Goal: Task Accomplishment & Management: Complete application form

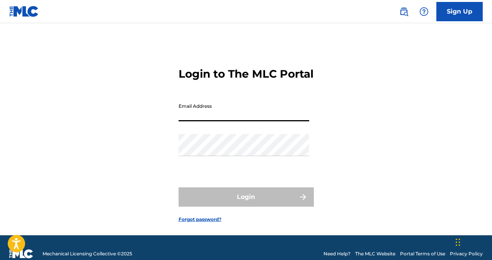
click at [197, 121] on input "Email Address" at bounding box center [243, 110] width 131 height 22
type input "[EMAIL_ADDRESS][DOMAIN_NAME]"
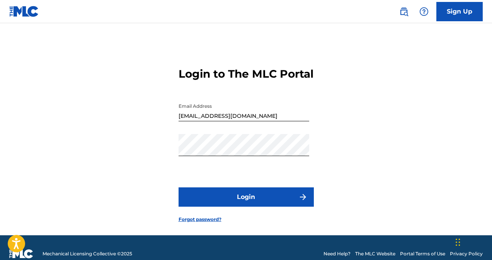
click at [242, 207] on button "Login" at bounding box center [245, 196] width 135 height 19
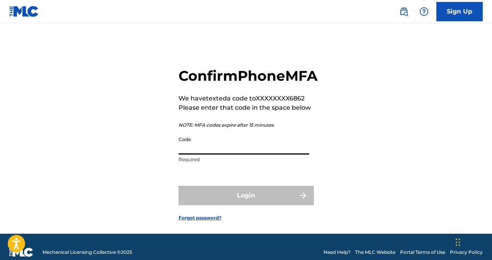
click at [196, 155] on input "Code" at bounding box center [243, 143] width 131 height 22
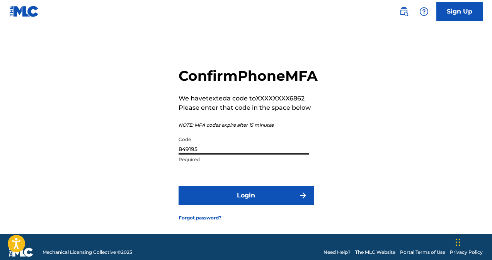
type input "849195"
click at [238, 205] on button "Login" at bounding box center [245, 195] width 135 height 19
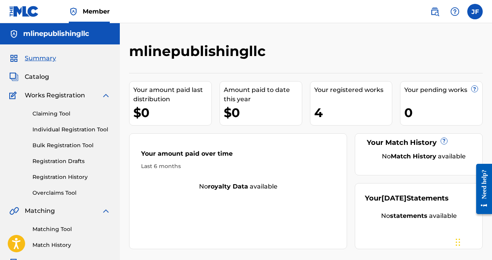
click at [64, 161] on link "Registration Drafts" at bounding box center [71, 161] width 78 height 8
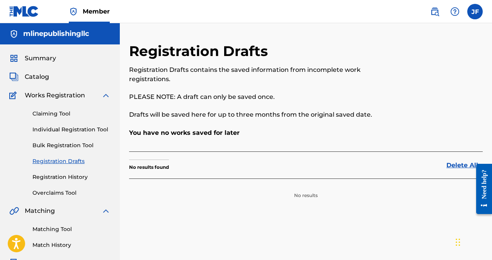
click at [65, 131] on link "Individual Registration Tool" at bounding box center [71, 130] width 78 height 8
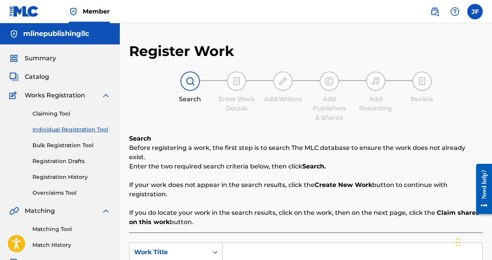
click at [77, 129] on link "Individual Registration Tool" at bounding box center [71, 130] width 78 height 8
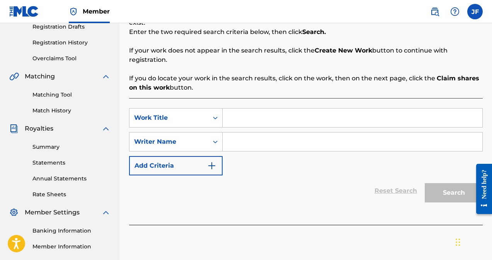
scroll to position [123, 0]
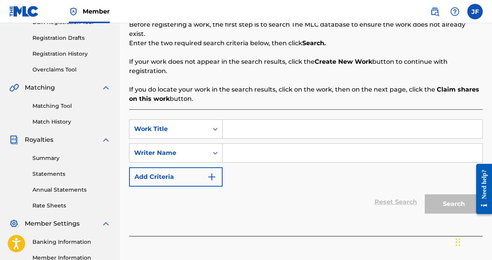
click at [246, 123] on input "Search Form" at bounding box center [352, 129] width 260 height 19
type input "Love Life"
click at [241, 146] on input "Search Form" at bounding box center [352, 153] width 260 height 19
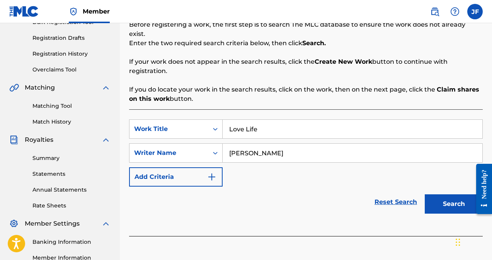
type input "[PERSON_NAME]"
click at [457, 194] on button "Search" at bounding box center [454, 203] width 58 height 19
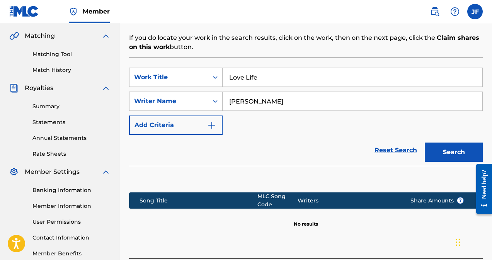
scroll to position [229, 0]
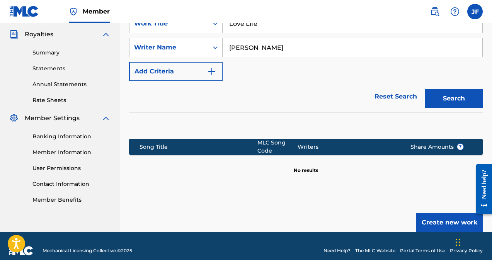
click at [435, 215] on button "Create new work" at bounding box center [449, 222] width 66 height 19
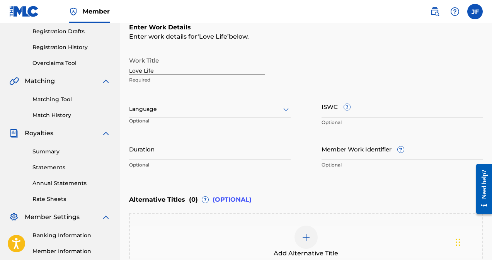
scroll to position [130, 0]
click at [188, 112] on div at bounding box center [209, 109] width 161 height 10
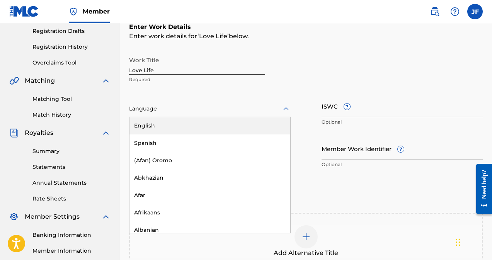
click at [166, 122] on div "English" at bounding box center [209, 125] width 161 height 17
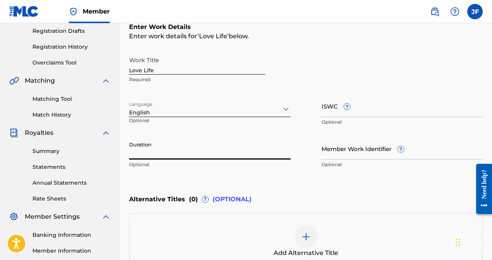
click at [155, 153] on input "Duration" at bounding box center [209, 149] width 161 height 22
type input "02:41"
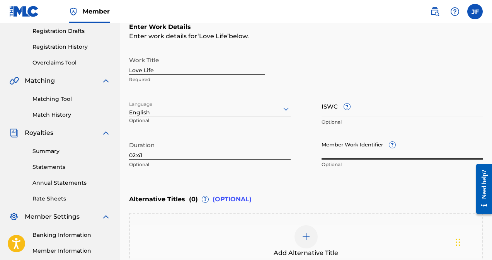
click at [333, 150] on input "Member Work Identifier ?" at bounding box center [401, 149] width 161 height 22
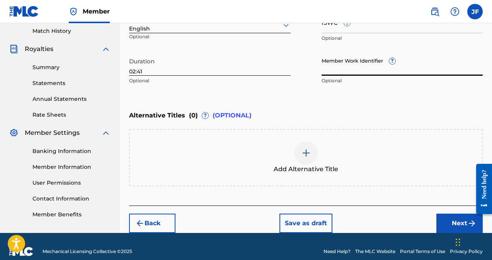
scroll to position [224, 0]
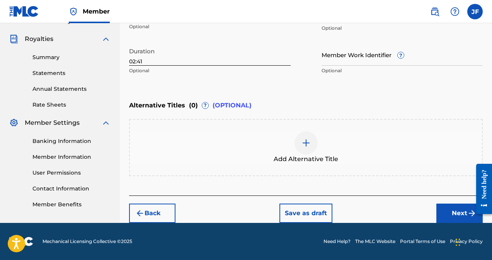
click at [465, 212] on button "Next" at bounding box center [459, 213] width 46 height 19
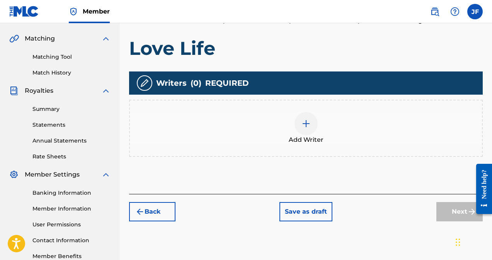
scroll to position [173, 0]
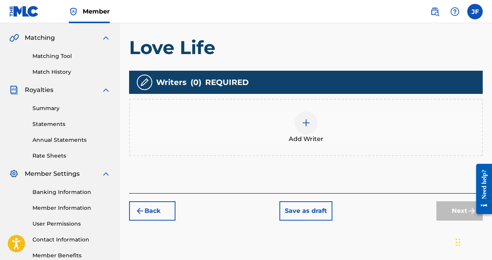
click at [303, 128] on div at bounding box center [305, 122] width 23 height 23
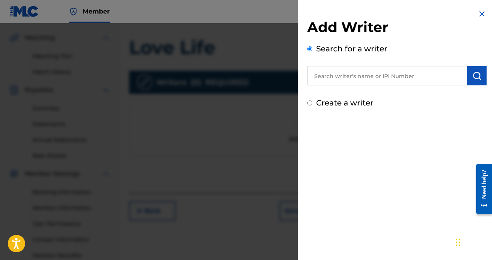
click at [355, 80] on input "text" at bounding box center [387, 75] width 160 height 19
type input "j"
type input "[PERSON_NAME]"
click at [479, 73] on button "submit" at bounding box center [476, 75] width 19 height 19
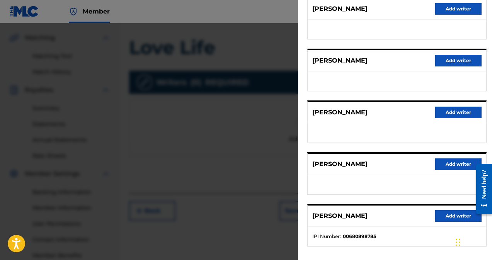
scroll to position [140, 0]
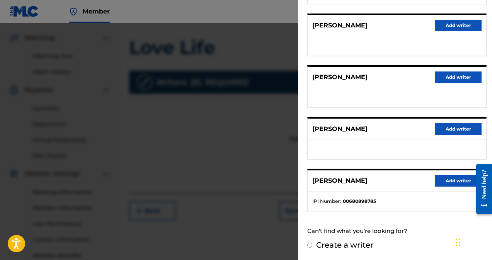
click at [448, 183] on button "Add writer" at bounding box center [458, 181] width 46 height 12
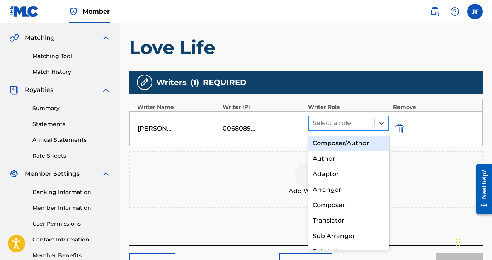
click at [382, 126] on icon at bounding box center [381, 123] width 8 height 8
click at [349, 143] on div "Composer/Author" at bounding box center [348, 143] width 81 height 15
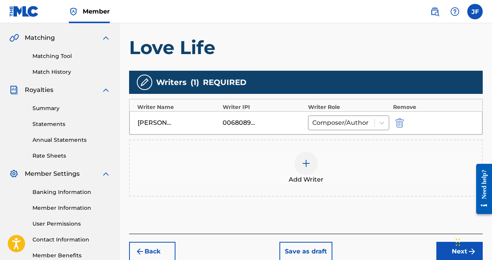
click at [449, 254] on button "Next" at bounding box center [459, 251] width 46 height 19
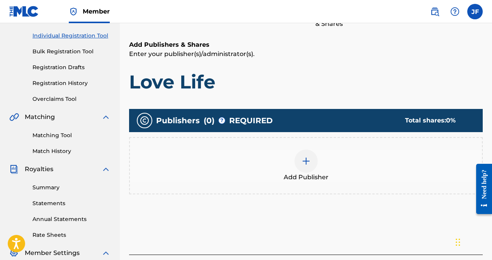
scroll to position [105, 0]
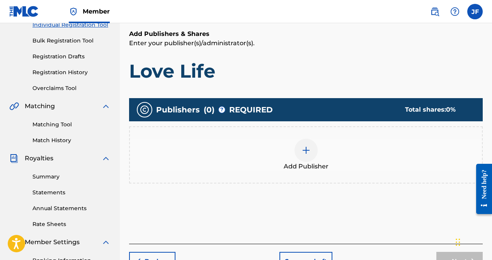
click at [304, 156] on div at bounding box center [305, 150] width 23 height 23
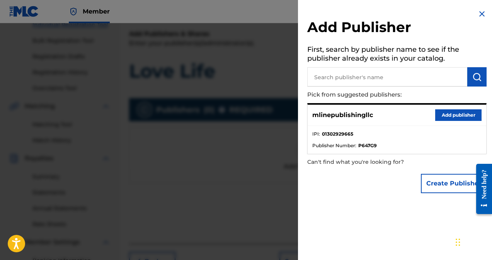
click at [456, 116] on button "Add publisher" at bounding box center [458, 115] width 46 height 12
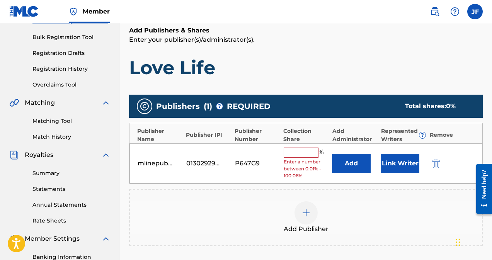
scroll to position [110, 0]
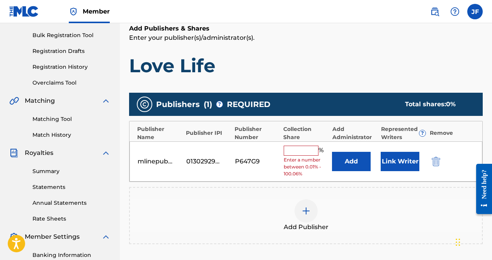
click at [294, 151] on input "text" at bounding box center [301, 151] width 35 height 10
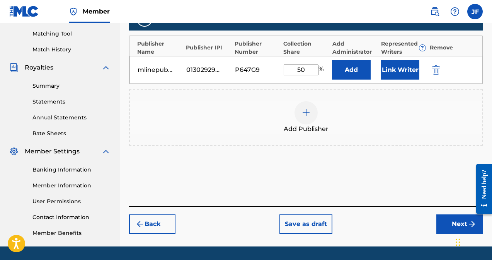
scroll to position [199, 0]
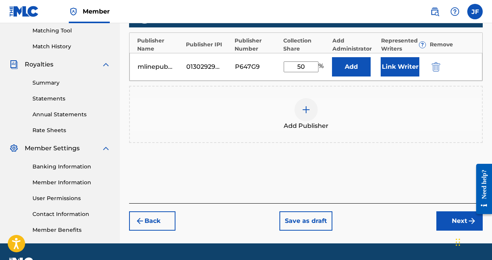
drag, startPoint x: 494, startPoint y: 111, endPoint x: 19, endPoint y: 1, distance: 487.3
type input "50"
click at [393, 66] on button "Link Writer" at bounding box center [399, 66] width 39 height 19
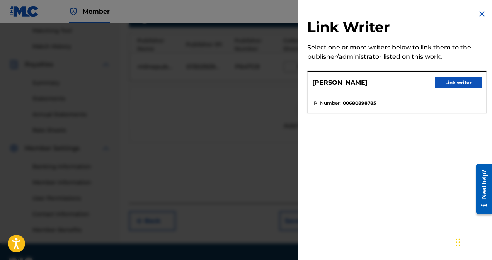
click at [456, 85] on button "Link writer" at bounding box center [458, 83] width 46 height 12
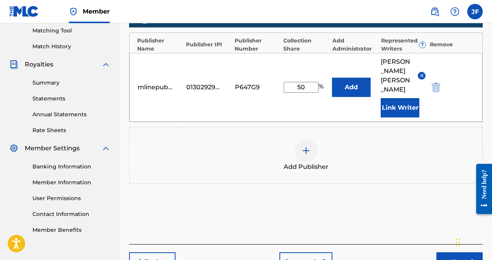
click at [480, 189] on div "Need help?" at bounding box center [484, 184] width 10 height 29
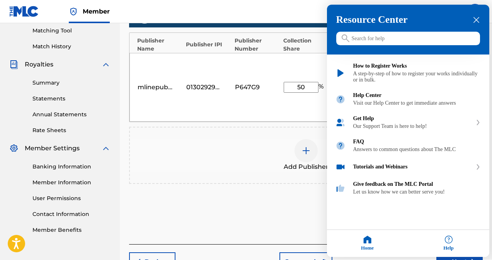
click at [260, 185] on div at bounding box center [246, 130] width 492 height 260
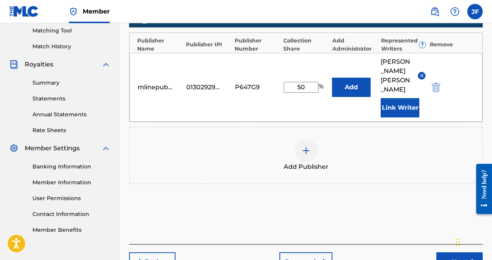
click at [449, 252] on button "Next" at bounding box center [459, 261] width 46 height 19
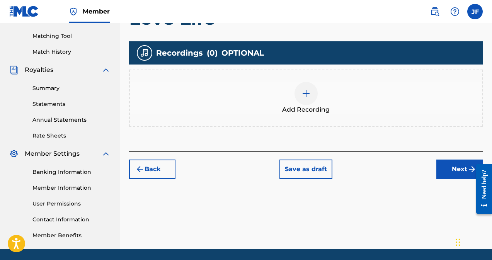
scroll to position [194, 0]
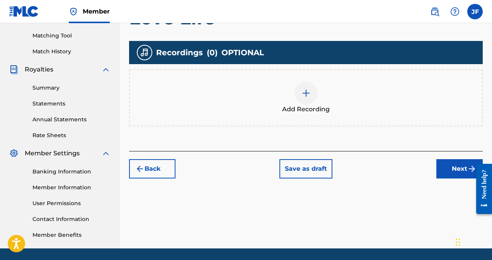
click at [304, 99] on div at bounding box center [305, 93] width 23 height 23
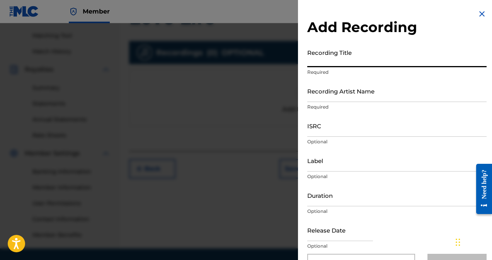
click at [329, 62] on input "Recording Title" at bounding box center [396, 56] width 179 height 22
type input "Love Life"
click at [328, 93] on input "Recording Artist Name" at bounding box center [396, 91] width 179 height 22
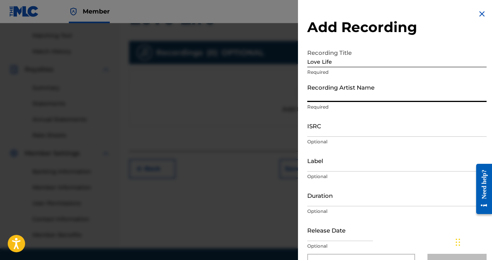
type input "[PERSON_NAME]"
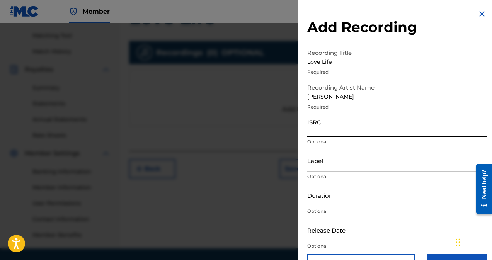
click at [319, 136] on input "ISRC" at bounding box center [396, 126] width 179 height 22
type input "TCAIU2499438"
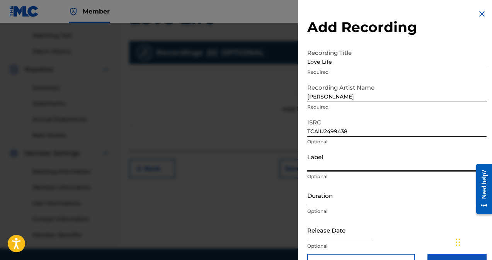
click at [326, 165] on input "Label" at bounding box center [396, 160] width 179 height 22
type input "Blakhill Entertainment LLC"
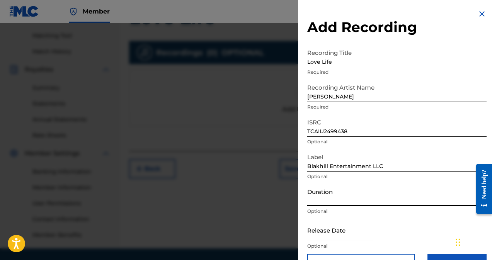
click at [339, 203] on input "Duration" at bounding box center [396, 195] width 179 height 22
type input "02:41"
click at [345, 234] on input "text" at bounding box center [340, 230] width 66 height 22
select select "7"
select select "2025"
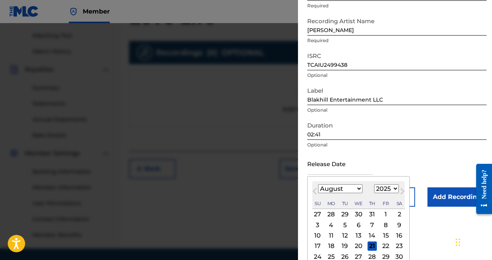
scroll to position [95, 0]
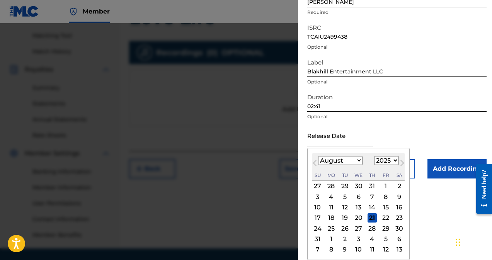
click at [327, 161] on select "January February March April May June July August September October November De…" at bounding box center [340, 160] width 44 height 9
select select "10"
click at [318, 156] on select "January February March April May June July August September October November De…" at bounding box center [340, 160] width 44 height 9
click at [357, 219] on div "19" at bounding box center [358, 217] width 9 height 9
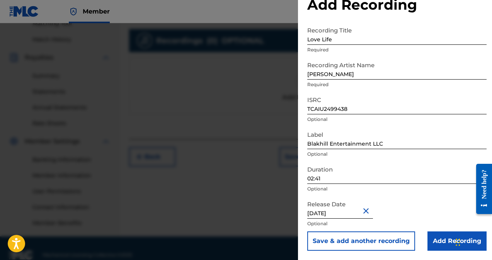
scroll to position [219, 0]
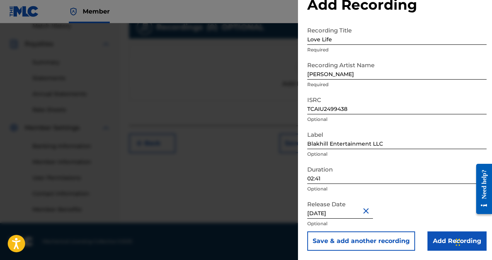
type input "[DATE]"
click at [438, 243] on input "Add Recording" at bounding box center [456, 240] width 59 height 19
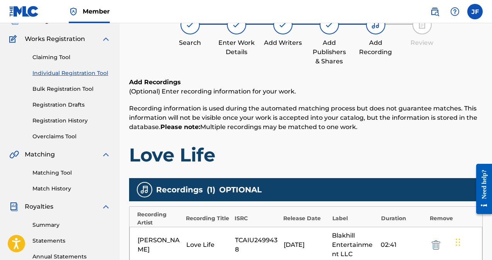
scroll to position [0, 0]
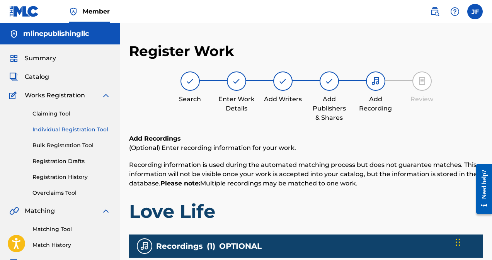
click at [375, 85] on img at bounding box center [375, 80] width 9 height 9
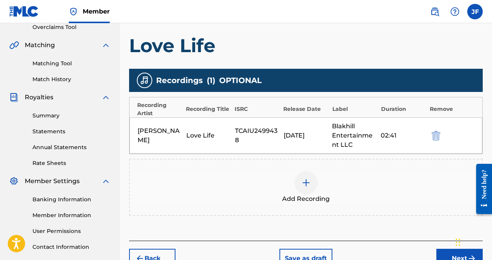
scroll to position [179, 0]
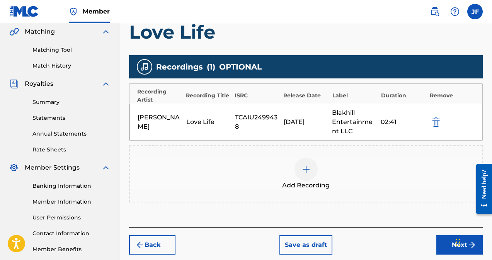
click at [156, 249] on button "Back" at bounding box center [152, 244] width 46 height 19
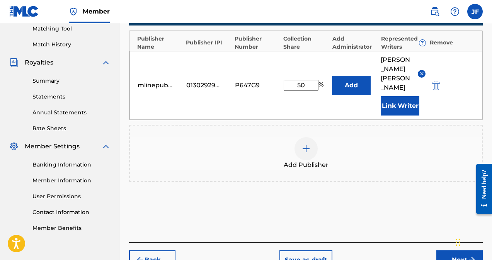
scroll to position [229, 0]
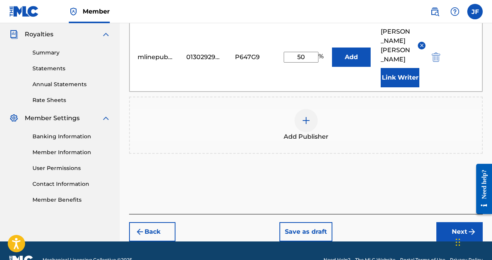
click at [145, 222] on button "Back" at bounding box center [152, 231] width 46 height 19
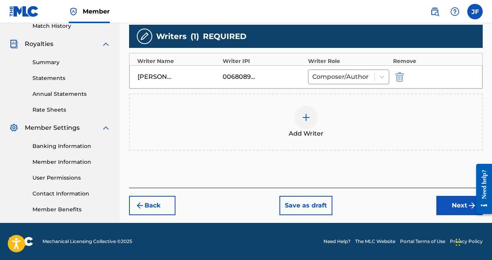
scroll to position [219, 0]
click at [151, 207] on button "Back" at bounding box center [152, 205] width 46 height 19
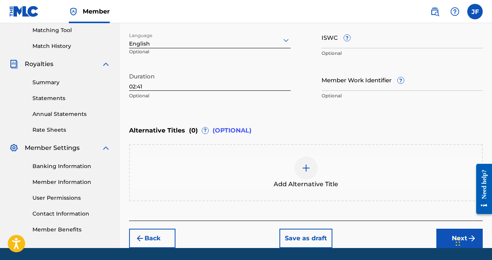
scroll to position [224, 0]
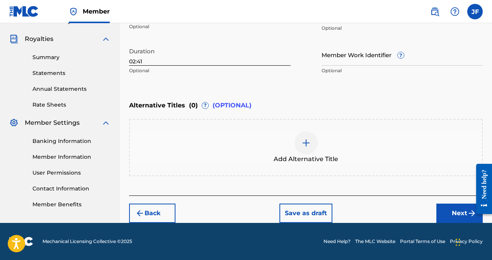
click at [462, 214] on button "Next" at bounding box center [459, 213] width 46 height 19
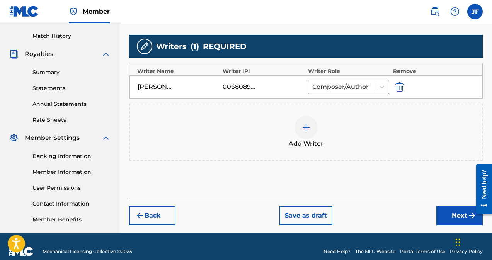
scroll to position [210, 0]
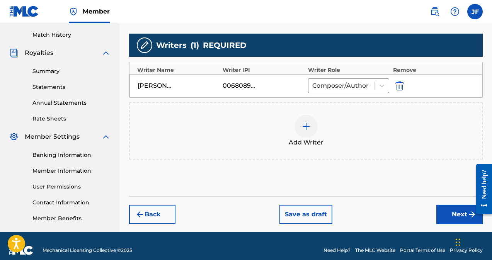
click at [449, 215] on button "Next" at bounding box center [459, 214] width 46 height 19
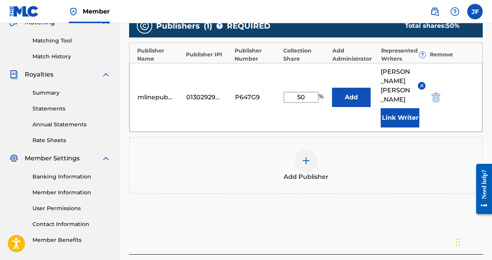
scroll to position [193, 0]
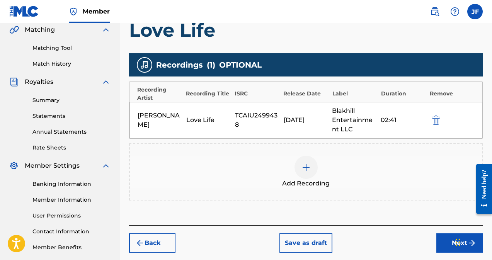
scroll to position [187, 0]
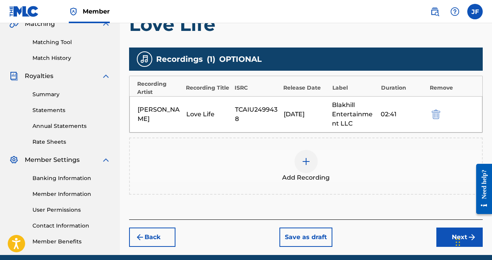
click at [445, 239] on button "Next" at bounding box center [459, 237] width 46 height 19
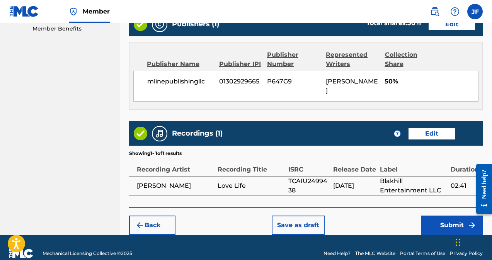
scroll to position [402, 0]
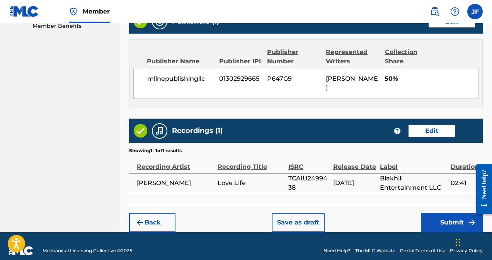
click at [435, 126] on button "Edit" at bounding box center [431, 131] width 46 height 12
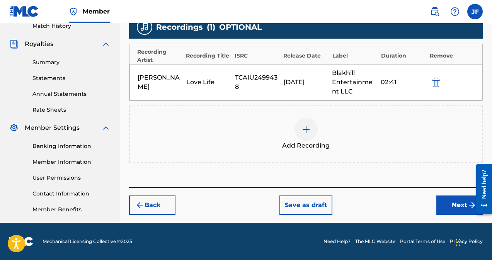
scroll to position [219, 0]
click at [238, 82] on div "TCAIU2499438" at bounding box center [257, 82] width 45 height 19
click at [253, 81] on div "TCAIU2499438" at bounding box center [257, 82] width 45 height 19
click at [436, 85] on img "submit" at bounding box center [435, 82] width 8 height 9
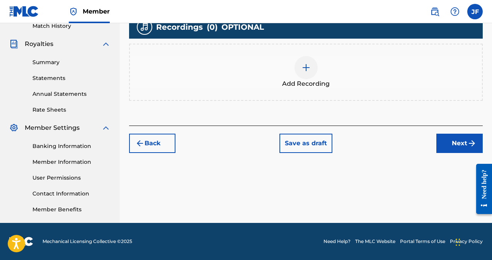
click at [306, 68] on img at bounding box center [305, 67] width 9 height 9
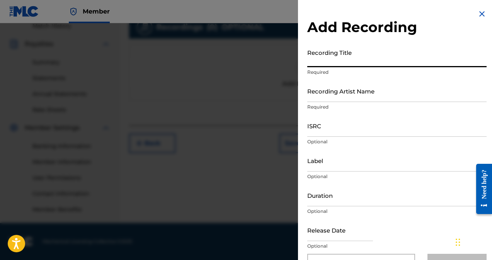
click at [328, 62] on input "Recording Title" at bounding box center [396, 56] width 179 height 22
type input "l"
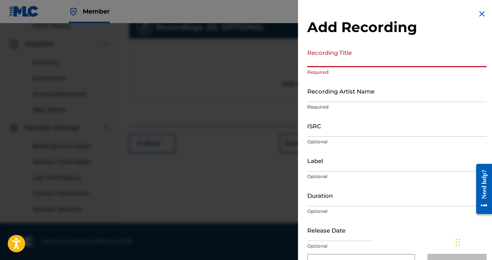
type input "l"
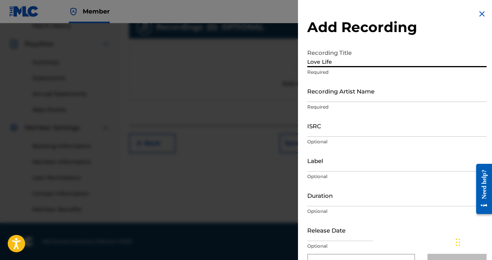
type input "Love Life"
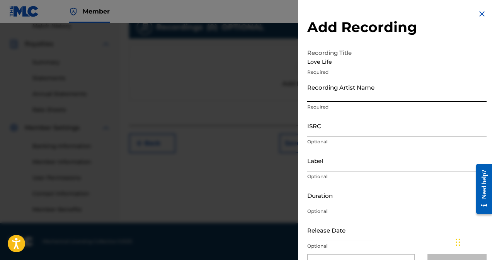
click at [326, 96] on input "Recording Artist Name" at bounding box center [396, 91] width 179 height 22
type input "[PERSON_NAME]"
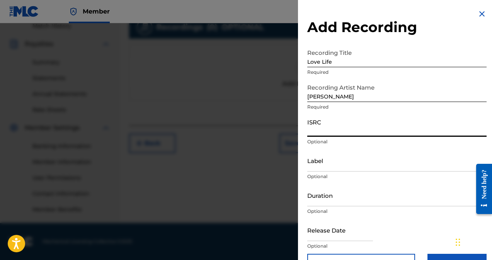
click at [335, 132] on input "ISRC" at bounding box center [396, 126] width 179 height 22
click at [362, 131] on input "TCAIU2499438" at bounding box center [396, 126] width 179 height 22
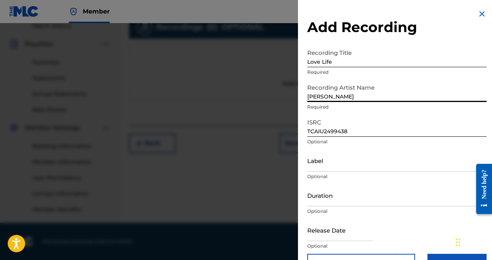
click at [377, 97] on input "[PERSON_NAME]" at bounding box center [396, 91] width 179 height 22
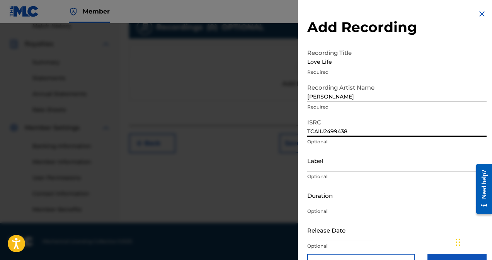
click at [356, 130] on input "TCAIU2499438" at bounding box center [396, 126] width 179 height 22
type input "TCAIU2499304"
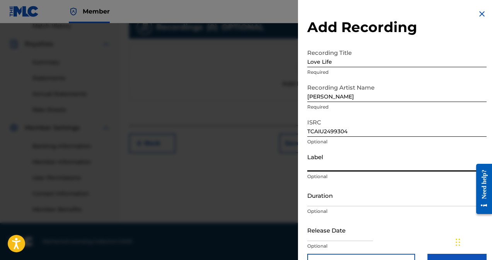
click at [320, 167] on input "Label" at bounding box center [396, 160] width 179 height 22
type input "Blakhill Entertainment LLC"
click at [335, 200] on input "Duration" at bounding box center [396, 195] width 179 height 22
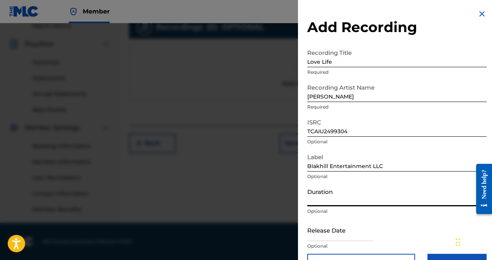
type input "02:41"
click at [330, 236] on input "text" at bounding box center [340, 230] width 66 height 22
select select "7"
select select "2025"
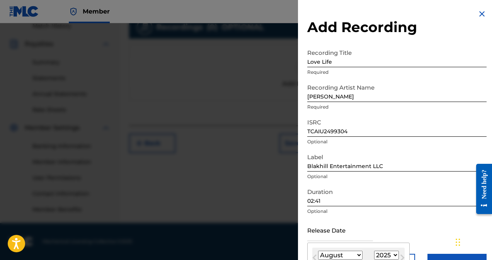
type input "[DATE]"
select select "10"
select select "2024"
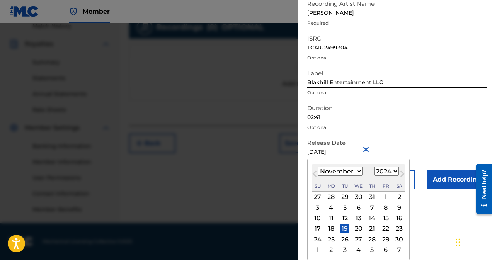
scroll to position [22, 0]
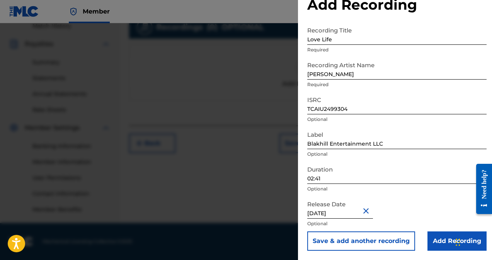
click at [428, 143] on form "Recording Title Love Life Required Recording Artist Name [PERSON_NAME] Required…" at bounding box center [396, 137] width 179 height 228
click at [441, 245] on input "Add Recording" at bounding box center [456, 240] width 59 height 19
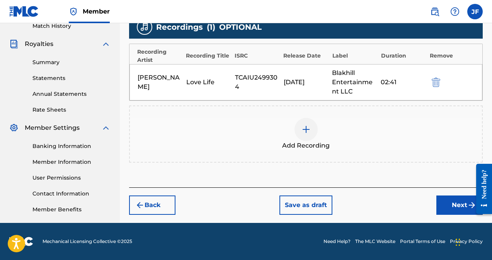
click at [454, 207] on button "Next" at bounding box center [459, 204] width 46 height 19
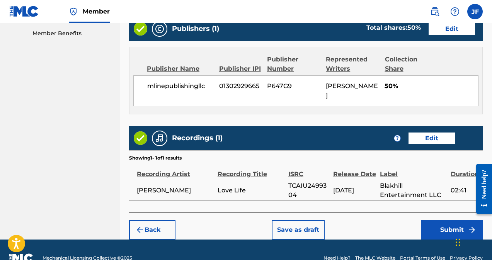
scroll to position [402, 0]
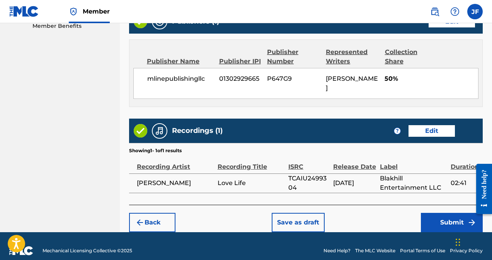
click at [447, 214] on button "Submit" at bounding box center [452, 222] width 62 height 19
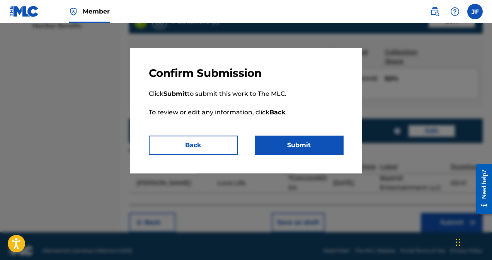
click at [296, 144] on button "Submit" at bounding box center [299, 145] width 89 height 19
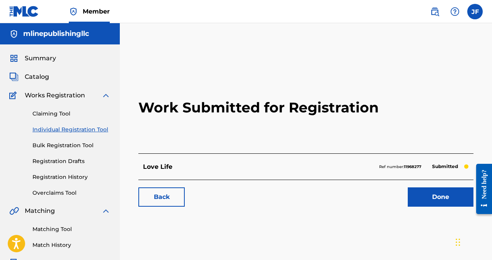
click at [434, 200] on link "Done" at bounding box center [441, 196] width 66 height 19
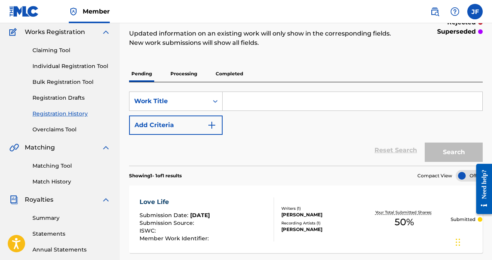
scroll to position [63, 0]
click at [73, 80] on link "Bulk Registration Tool" at bounding box center [71, 82] width 78 height 8
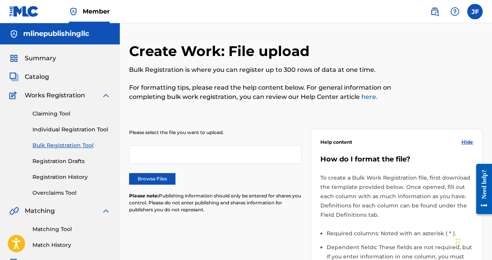
click at [57, 127] on link "Individual Registration Tool" at bounding box center [71, 130] width 78 height 8
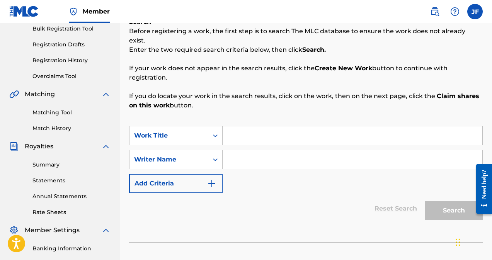
scroll to position [103, 0]
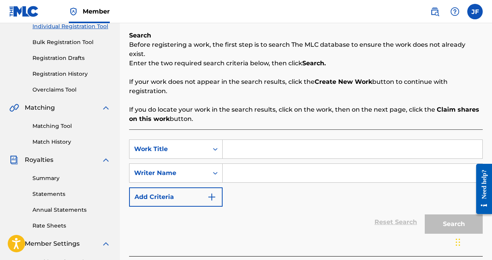
click at [286, 143] on input "Search Form" at bounding box center [352, 149] width 260 height 19
type input "Love Life sped up"
click at [250, 164] on input "Search Form" at bounding box center [352, 173] width 260 height 19
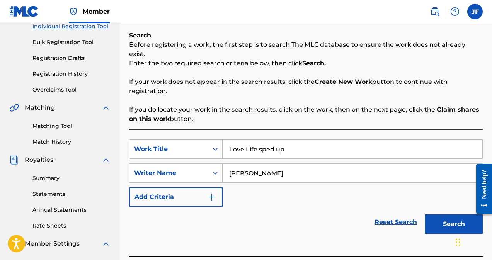
type input "[PERSON_NAME]"
click at [452, 217] on button "Search" at bounding box center [454, 223] width 58 height 19
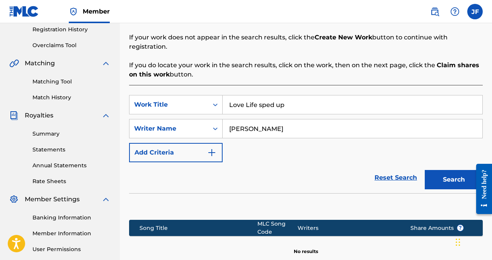
scroll to position [229, 0]
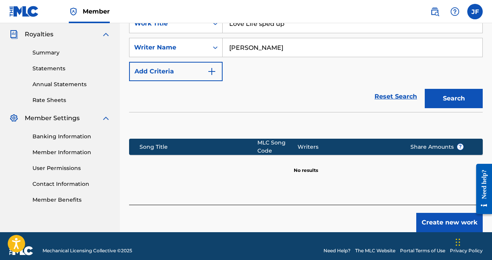
click at [454, 216] on button "Create new work" at bounding box center [449, 222] width 66 height 19
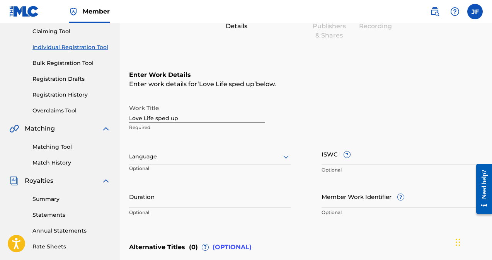
scroll to position [0, 0]
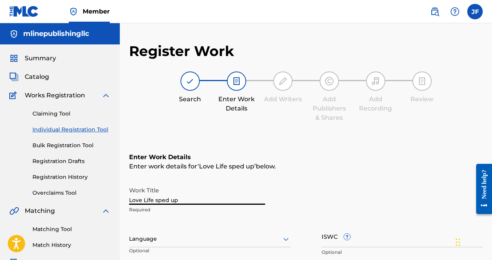
click at [157, 201] on input "Love Life sped up" at bounding box center [197, 194] width 136 height 22
click at [173, 199] on input "Love Life Sped up" at bounding box center [197, 194] width 136 height 22
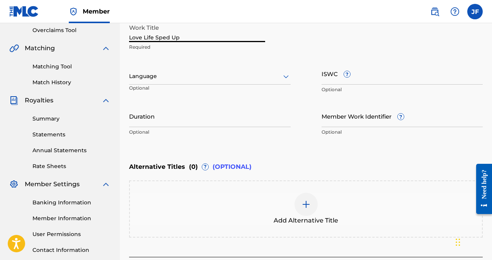
scroll to position [163, 0]
type input "Love Life Sped Up"
click at [180, 80] on div at bounding box center [209, 76] width 161 height 10
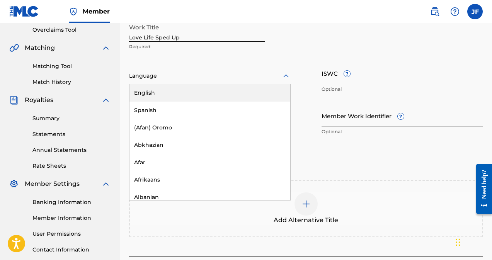
click at [162, 92] on div "English" at bounding box center [209, 92] width 161 height 17
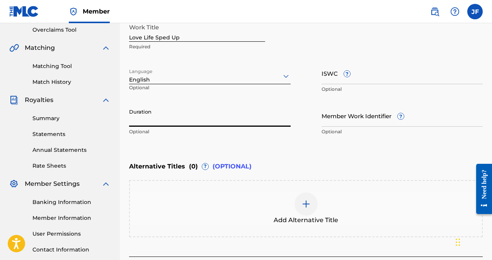
click at [151, 122] on input "Duration" at bounding box center [209, 116] width 161 height 22
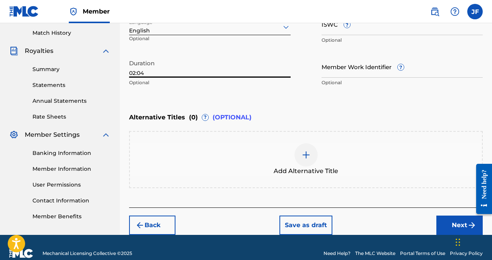
scroll to position [224, 0]
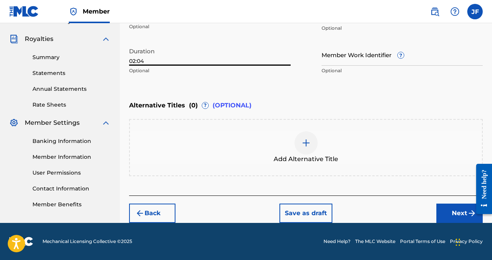
type input "02:04"
click at [452, 214] on button "Next" at bounding box center [459, 213] width 46 height 19
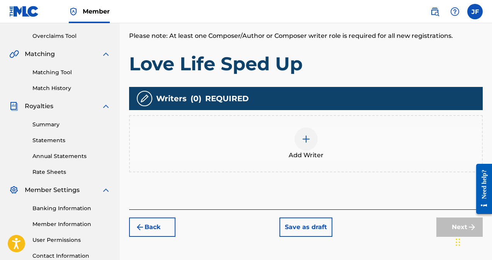
scroll to position [219, 0]
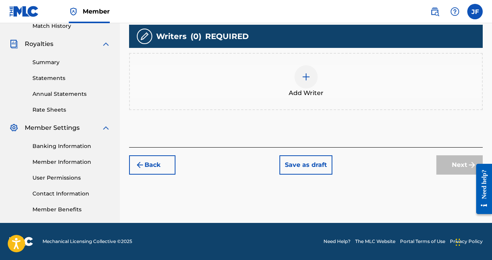
click at [308, 82] on div at bounding box center [305, 76] width 23 height 23
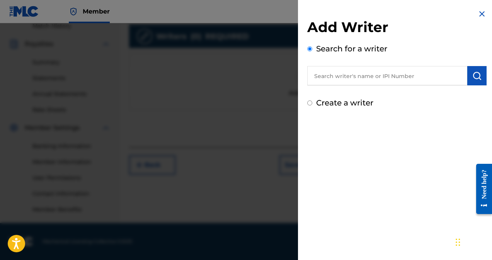
click at [333, 88] on div "Add Writer Search for a writer Create a writer" at bounding box center [396, 64] width 179 height 90
click at [335, 70] on input "text" at bounding box center [387, 75] width 160 height 19
type input "[PERSON_NAME]"
click at [476, 73] on img "submit" at bounding box center [476, 75] width 9 height 9
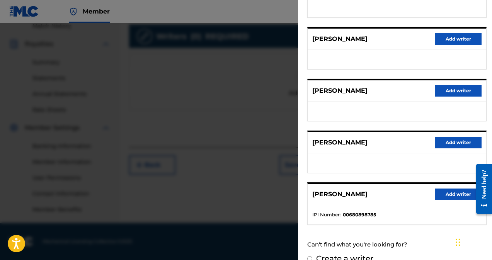
scroll to position [140, 0]
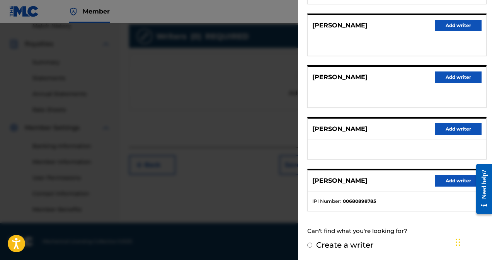
click at [449, 181] on button "Add writer" at bounding box center [458, 181] width 46 height 12
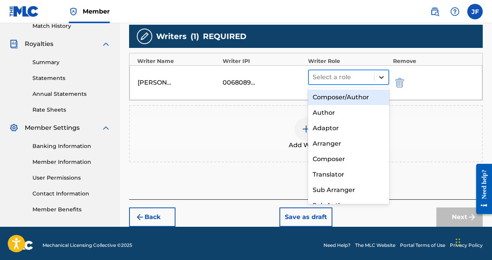
click at [377, 76] on icon at bounding box center [381, 77] width 8 height 8
click at [347, 98] on div "Composer/Author" at bounding box center [348, 97] width 81 height 15
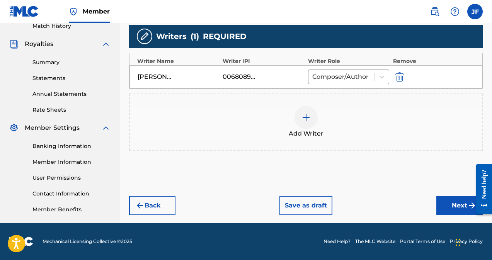
click at [455, 205] on button "Next" at bounding box center [459, 205] width 46 height 19
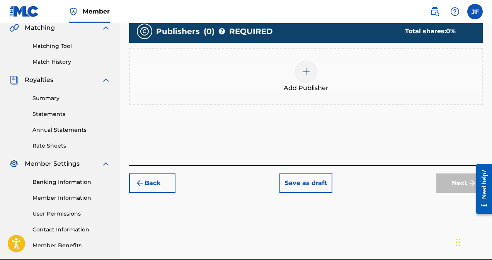
scroll to position [183, 0]
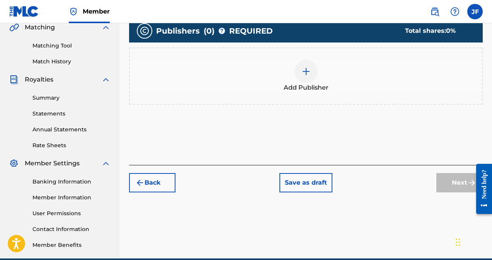
click at [304, 72] on img at bounding box center [305, 71] width 9 height 9
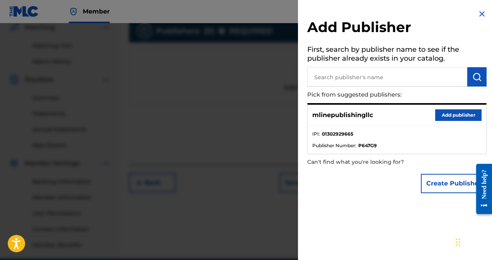
click at [451, 116] on button "Add publisher" at bounding box center [458, 115] width 46 height 12
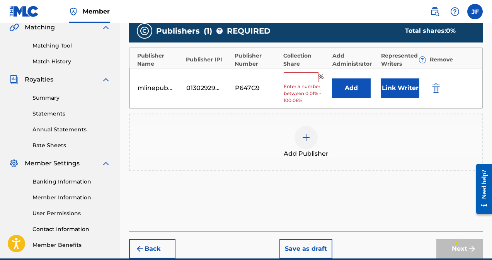
click at [299, 74] on input "text" at bounding box center [301, 77] width 35 height 10
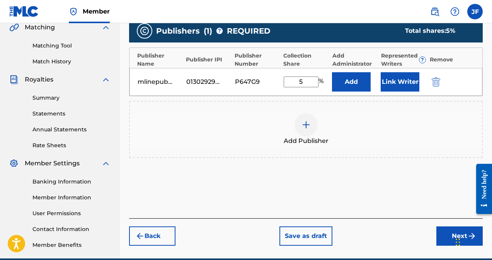
type input "50"
click at [401, 80] on button "Link Writer" at bounding box center [399, 81] width 39 height 19
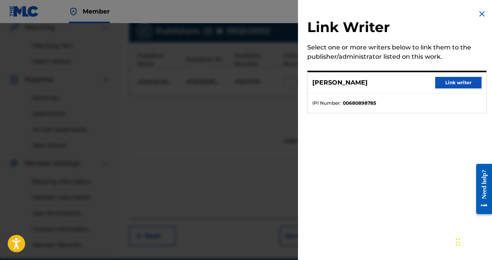
click at [452, 80] on button "Link writer" at bounding box center [458, 83] width 46 height 12
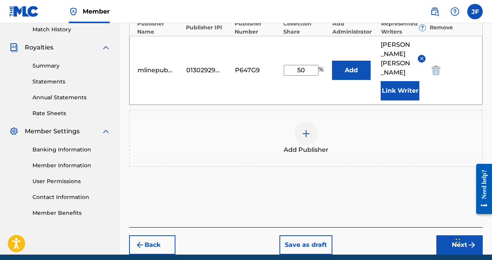
scroll to position [217, 0]
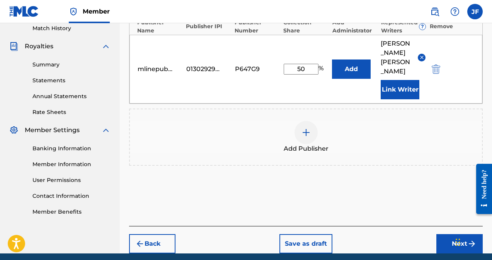
click at [452, 234] on button "Next" at bounding box center [459, 243] width 46 height 19
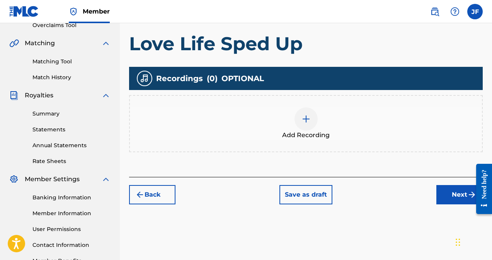
scroll to position [172, 0]
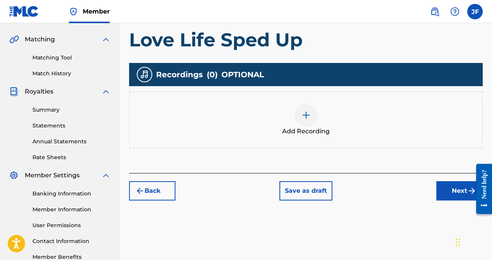
click at [305, 115] on img at bounding box center [305, 114] width 9 height 9
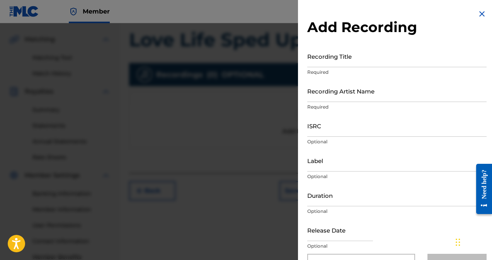
click at [322, 61] on input "Recording Title" at bounding box center [396, 56] width 179 height 22
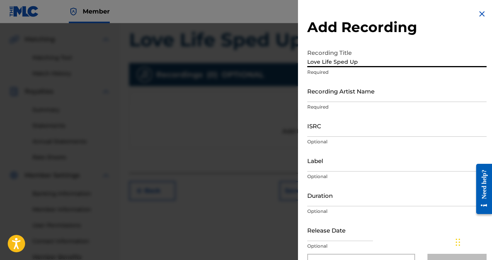
type input "Love Life Sped Up"
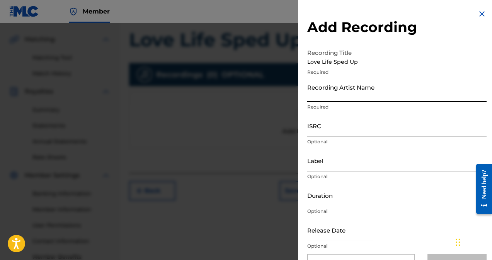
click at [327, 95] on input "Recording Artist Name" at bounding box center [396, 91] width 179 height 22
type input "[PERSON_NAME]"
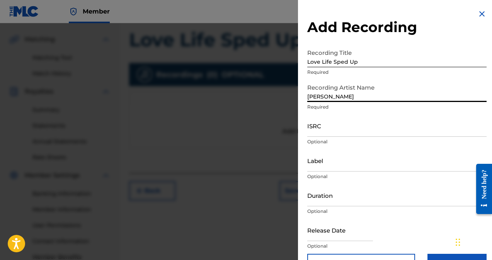
click at [329, 131] on input "ISRC" at bounding box center [396, 126] width 179 height 22
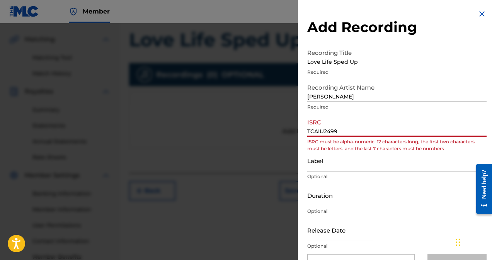
type input "TCAIU2499438"
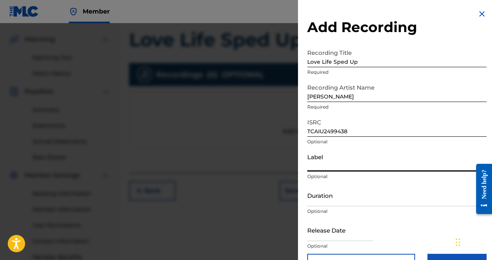
click at [341, 168] on input "Label" at bounding box center [396, 160] width 179 height 22
type input "Blakhill Entertainment LLC"
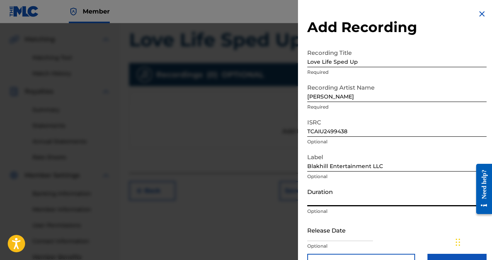
click at [323, 203] on input "Duration" at bounding box center [396, 195] width 179 height 22
type input "02:04"
click at [350, 235] on input "text" at bounding box center [340, 230] width 66 height 22
select select "7"
select select "2025"
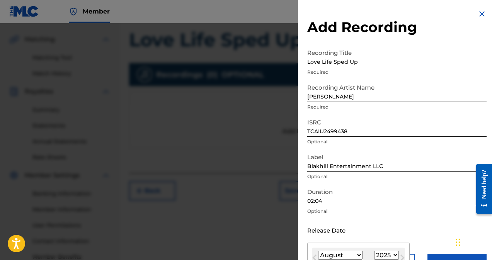
type input "[DATE]"
select select "10"
select select "2024"
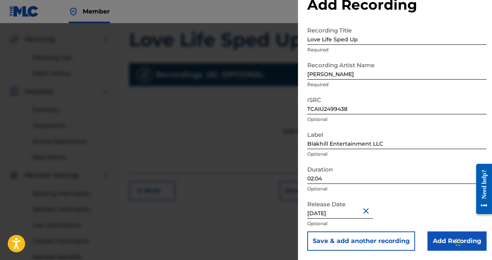
scroll to position [22, 0]
click at [413, 148] on form "Recording Title Love Life Sped Up Required Recording Artist Name [PERSON_NAME] …" at bounding box center [396, 137] width 179 height 228
click at [438, 242] on input "Add Recording" at bounding box center [456, 240] width 59 height 19
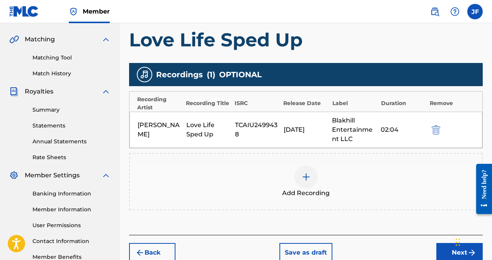
click at [448, 253] on button "Next" at bounding box center [459, 252] width 46 height 19
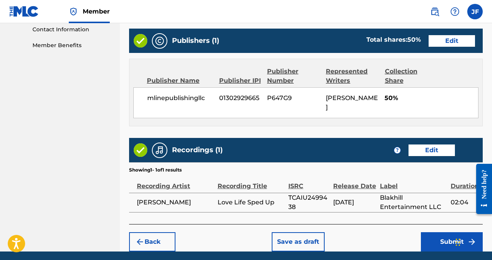
scroll to position [402, 0]
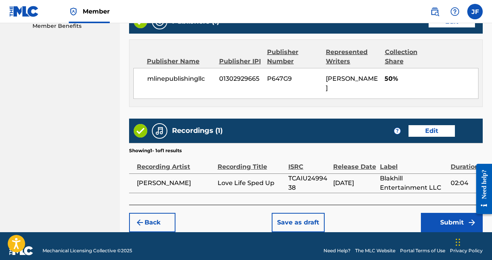
click at [443, 214] on button "Submit" at bounding box center [452, 222] width 62 height 19
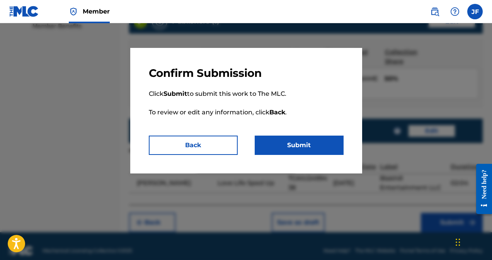
click at [296, 146] on button "Submit" at bounding box center [299, 145] width 89 height 19
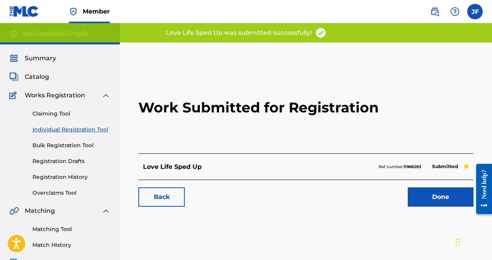
click at [432, 201] on link "Done" at bounding box center [441, 196] width 66 height 19
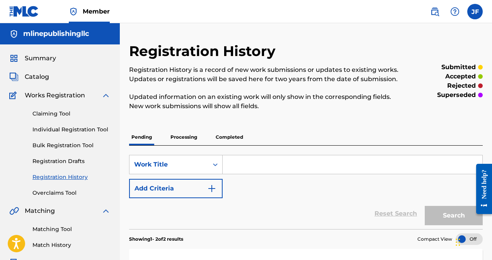
click at [68, 128] on link "Individual Registration Tool" at bounding box center [71, 130] width 78 height 8
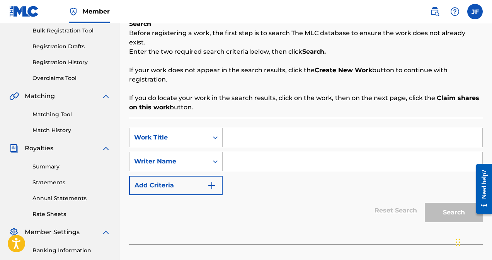
scroll to position [116, 0]
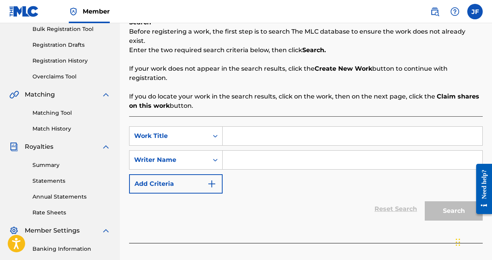
click at [258, 127] on input "Search Form" at bounding box center [352, 136] width 260 height 19
type input "Love Life Slowed Down"
click at [265, 153] on input "Search Form" at bounding box center [352, 160] width 260 height 19
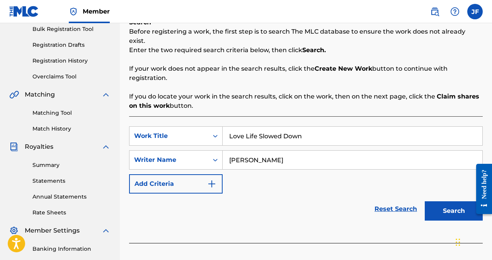
type input "[PERSON_NAME]"
click at [453, 201] on button "Search" at bounding box center [454, 210] width 58 height 19
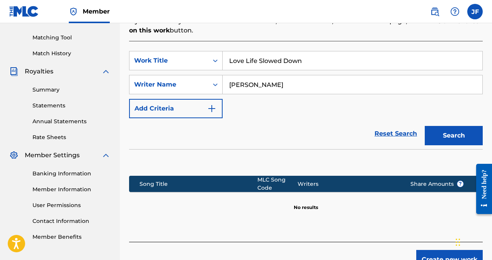
scroll to position [229, 0]
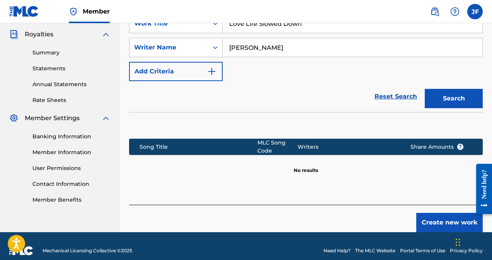
click at [447, 213] on button "Create new work" at bounding box center [449, 222] width 66 height 19
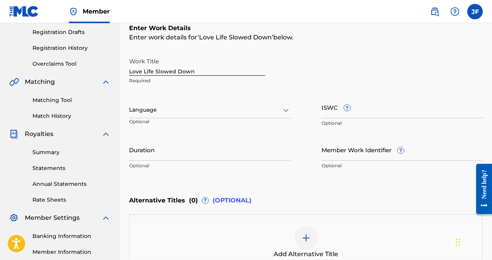
scroll to position [130, 0]
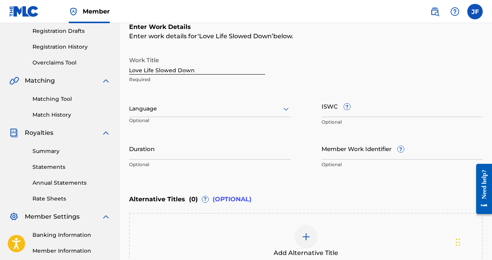
click at [190, 110] on div at bounding box center [209, 109] width 161 height 10
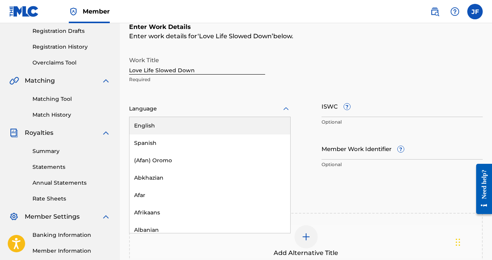
click at [154, 123] on div "English" at bounding box center [209, 125] width 161 height 17
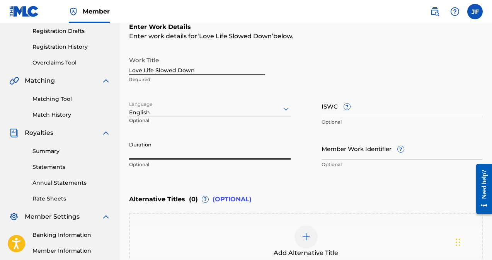
click at [160, 153] on input "Duration" at bounding box center [209, 149] width 161 height 22
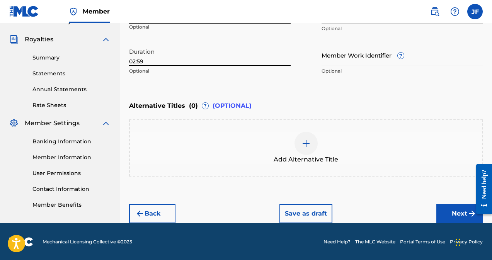
scroll to position [224, 0]
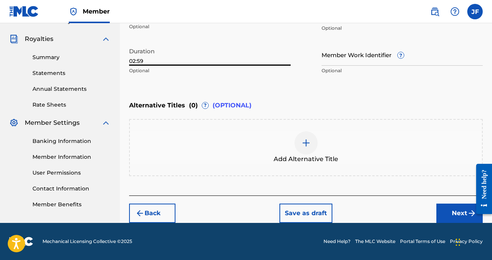
type input "02:59"
click at [452, 212] on button "Next" at bounding box center [459, 213] width 46 height 19
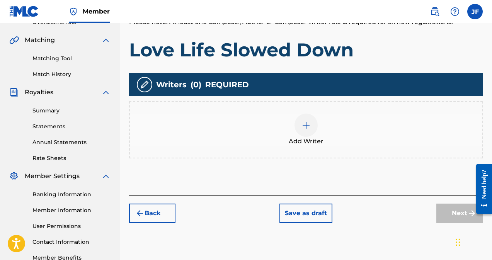
scroll to position [171, 0]
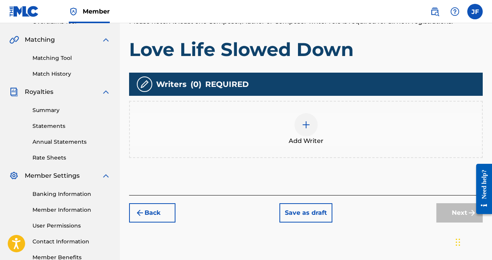
click at [302, 124] on img at bounding box center [305, 124] width 9 height 9
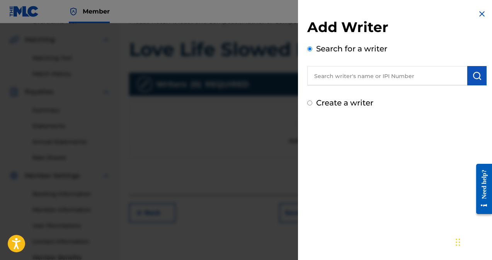
click at [432, 81] on input "text" at bounding box center [387, 75] width 160 height 19
type input "680898785"
click at [467, 73] on button "submit" at bounding box center [476, 75] width 19 height 19
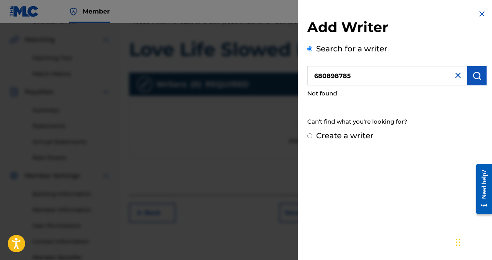
click at [453, 76] on img at bounding box center [457, 75] width 9 height 9
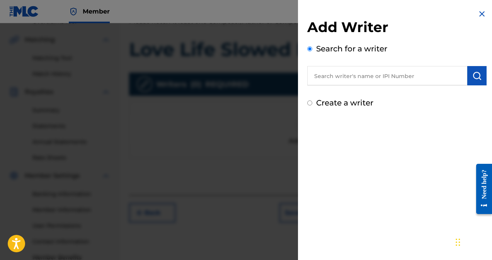
click at [411, 75] on input "text" at bounding box center [387, 75] width 160 height 19
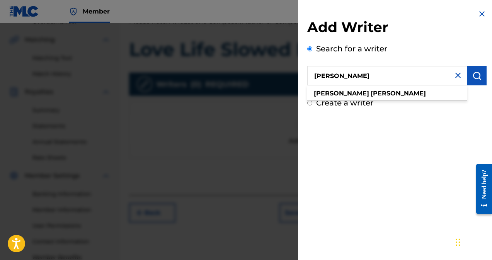
type input "[PERSON_NAME]"
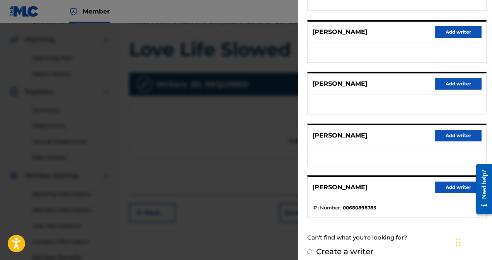
scroll to position [140, 0]
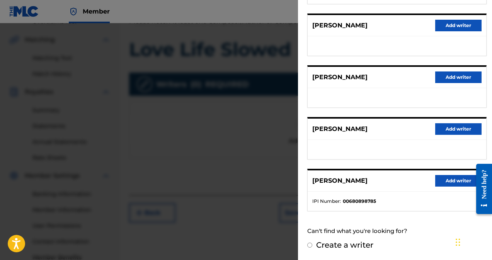
click at [449, 180] on button "Add writer" at bounding box center [458, 181] width 46 height 12
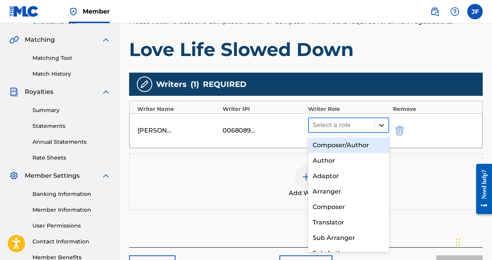
click at [382, 126] on icon at bounding box center [381, 125] width 5 height 3
click at [358, 145] on div "Composer/Author" at bounding box center [348, 145] width 81 height 15
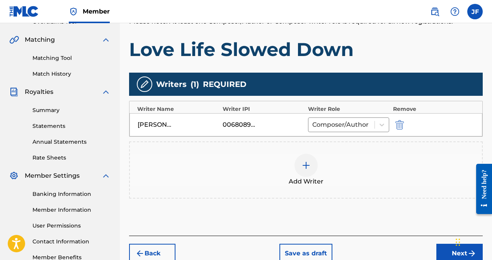
click at [443, 255] on button "Next" at bounding box center [459, 253] width 46 height 19
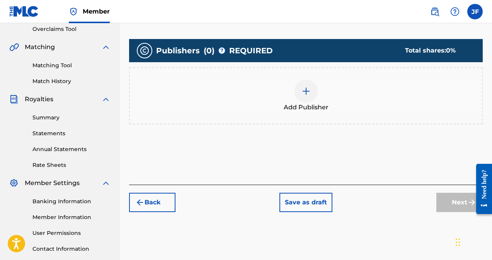
scroll to position [173, 0]
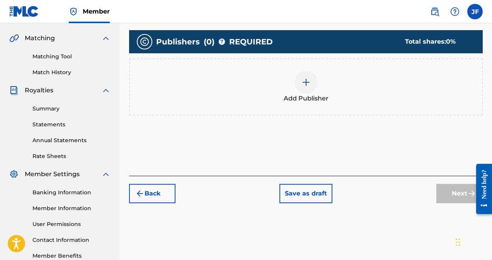
click at [302, 81] on img at bounding box center [305, 82] width 9 height 9
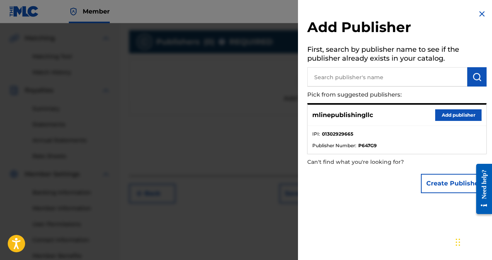
click at [445, 115] on button "Add publisher" at bounding box center [458, 115] width 46 height 12
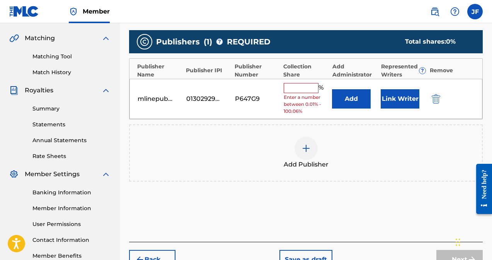
click at [303, 87] on input "text" at bounding box center [301, 88] width 35 height 10
type input "50"
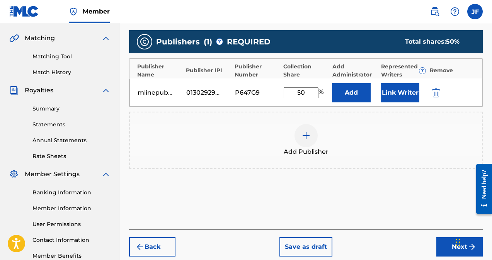
click at [394, 96] on button "Link Writer" at bounding box center [399, 92] width 39 height 19
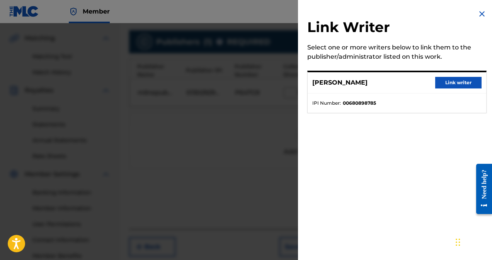
click at [452, 83] on button "Link writer" at bounding box center [458, 83] width 46 height 12
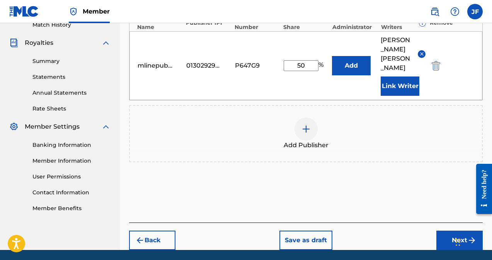
scroll to position [229, 0]
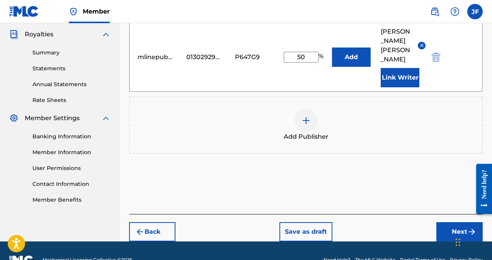
click at [461, 222] on button "Next" at bounding box center [459, 231] width 46 height 19
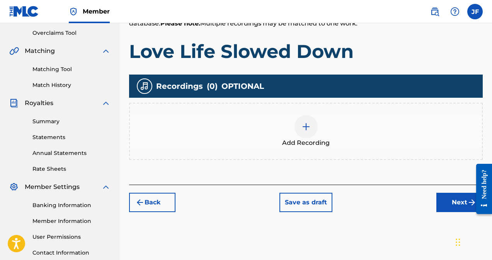
scroll to position [160, 0]
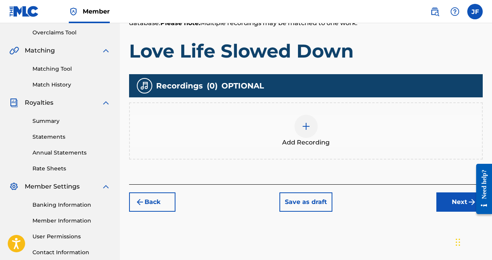
click at [306, 127] on img at bounding box center [305, 126] width 9 height 9
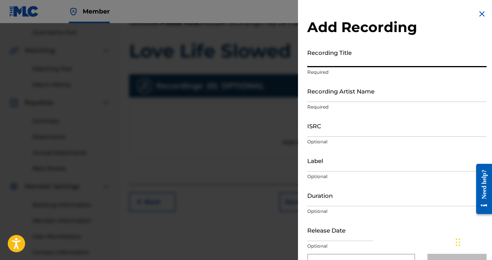
click at [325, 60] on input "Recording Title" at bounding box center [396, 56] width 179 height 22
type input "Love Life Slowed Down"
click at [334, 95] on input "Recording Artist Name" at bounding box center [396, 91] width 179 height 22
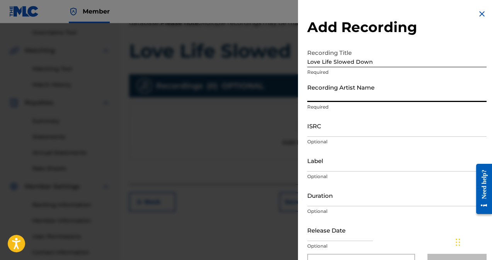
type input "[PERSON_NAME]"
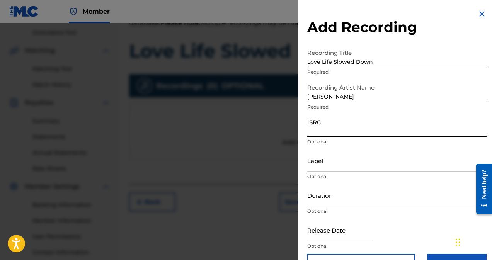
click at [319, 134] on input "ISRC" at bounding box center [396, 126] width 179 height 22
type input "TCAIV2499490"
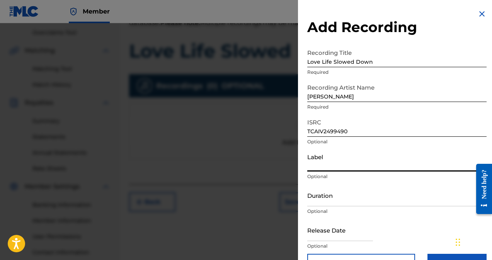
click at [328, 168] on input "Label" at bounding box center [396, 160] width 179 height 22
type input "Blakhill Entertainment LLC"
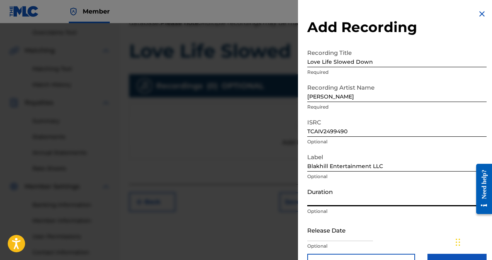
click at [336, 201] on input "Duration" at bounding box center [396, 195] width 179 height 22
type input "02:59"
click at [332, 234] on input "text" at bounding box center [340, 230] width 66 height 22
select select "7"
select select "2025"
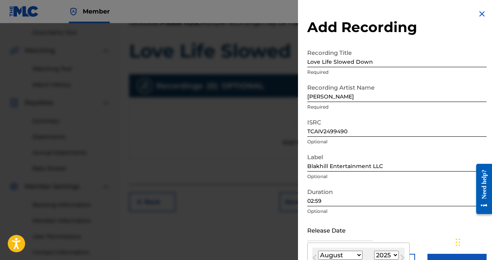
type input "[DATE]"
select select "10"
select select "2024"
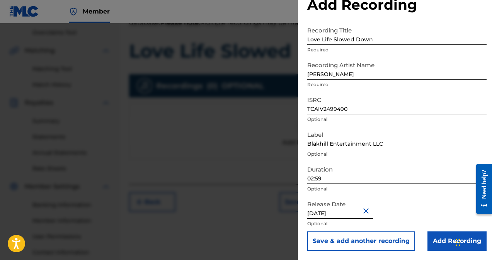
scroll to position [22, 0]
click at [431, 144] on form "Recording Title Love Life Slowed Down Required Recording Artist Name [PERSON_NA…" at bounding box center [396, 137] width 179 height 228
click at [434, 239] on input "Add Recording" at bounding box center [456, 240] width 59 height 19
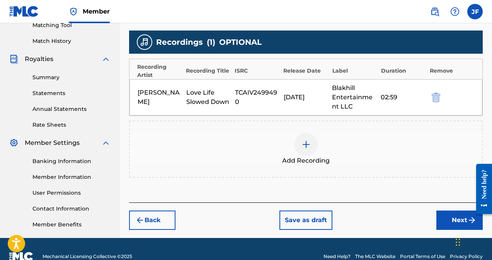
scroll to position [219, 0]
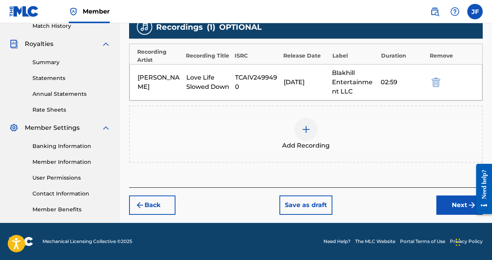
click at [453, 206] on button "Next" at bounding box center [459, 204] width 46 height 19
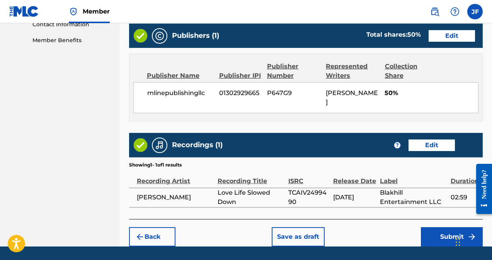
scroll to position [402, 0]
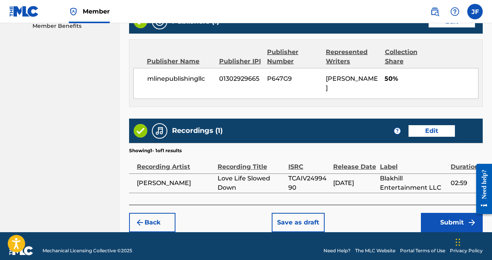
click at [443, 213] on button "Submit" at bounding box center [452, 222] width 62 height 19
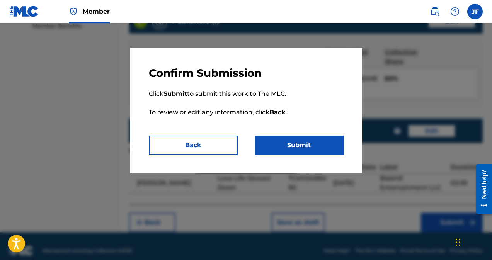
click at [300, 148] on button "Submit" at bounding box center [299, 145] width 89 height 19
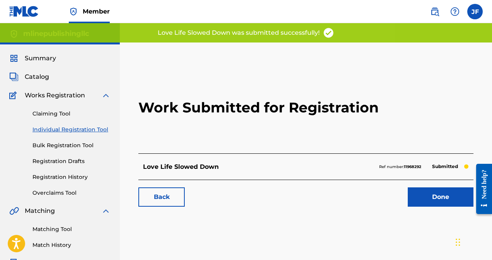
click at [438, 202] on link "Done" at bounding box center [441, 196] width 66 height 19
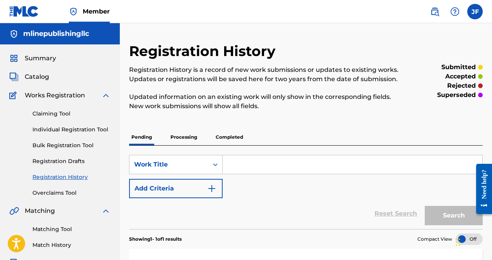
click at [81, 131] on link "Individual Registration Tool" at bounding box center [71, 130] width 78 height 8
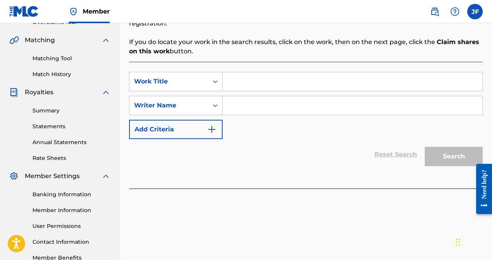
scroll to position [170, 0]
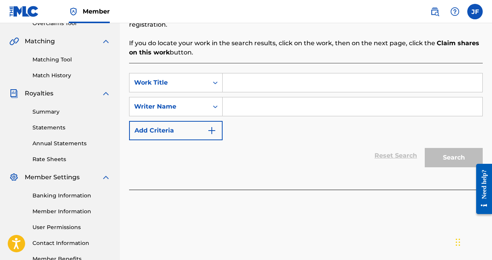
click at [250, 75] on input "Search Form" at bounding box center [352, 82] width 260 height 19
type input "l"
type input "Love Life Extended"
click at [262, 98] on input "Search Form" at bounding box center [352, 106] width 260 height 19
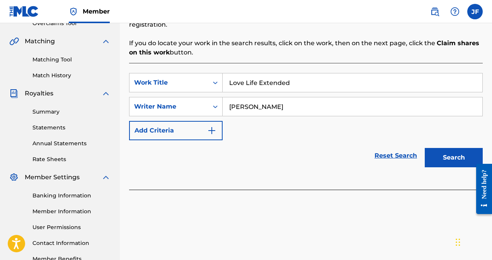
type input "[PERSON_NAME]"
click at [438, 148] on button "Search" at bounding box center [454, 157] width 58 height 19
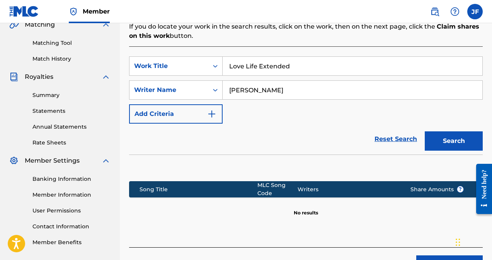
scroll to position [229, 0]
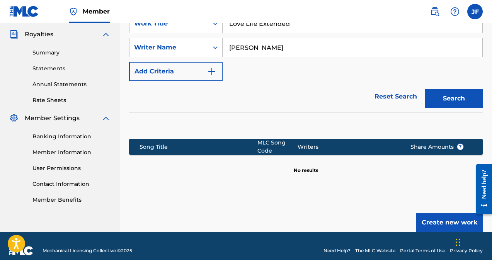
click at [438, 218] on button "Create new work" at bounding box center [449, 222] width 66 height 19
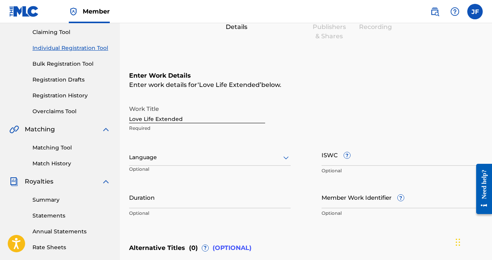
scroll to position [93, 0]
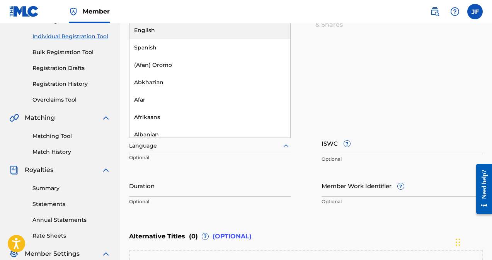
click at [154, 31] on div "English" at bounding box center [209, 30] width 161 height 17
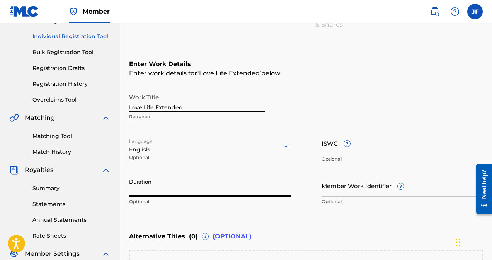
click at [140, 191] on input "Duration" at bounding box center [209, 186] width 161 height 22
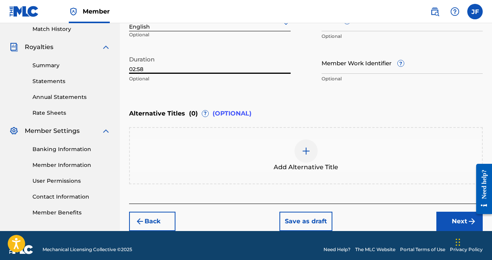
scroll to position [224, 0]
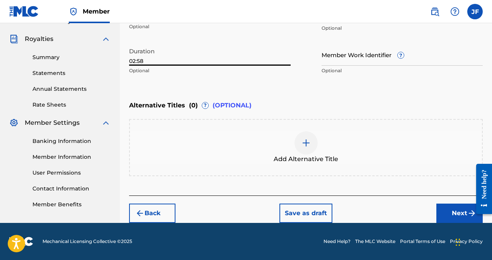
type input "02:58"
click at [459, 217] on button "Next" at bounding box center [459, 213] width 46 height 19
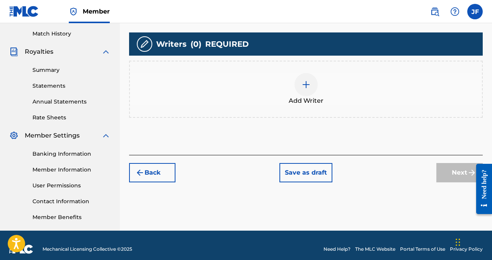
scroll to position [219, 0]
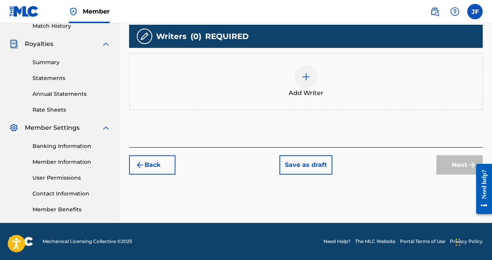
click at [309, 78] on img at bounding box center [305, 76] width 9 height 9
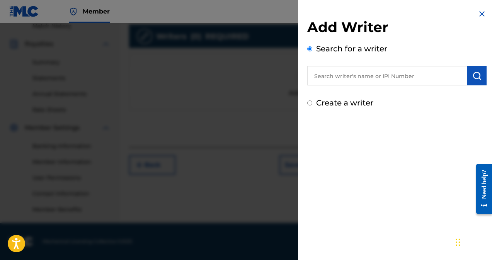
click at [377, 78] on input "text" at bounding box center [387, 75] width 160 height 19
type input "[PERSON_NAME]"
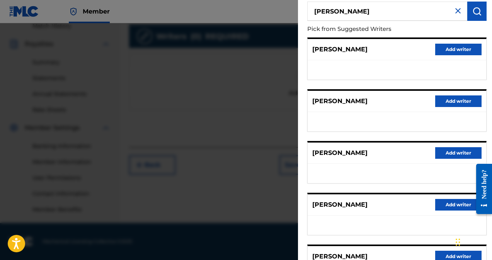
scroll to position [140, 0]
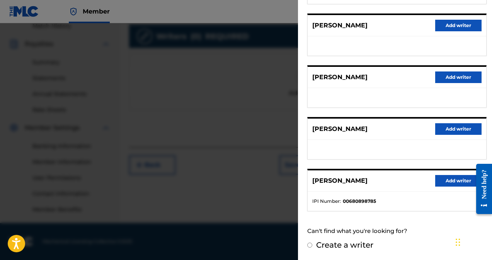
click at [447, 182] on button "Add writer" at bounding box center [458, 181] width 46 height 12
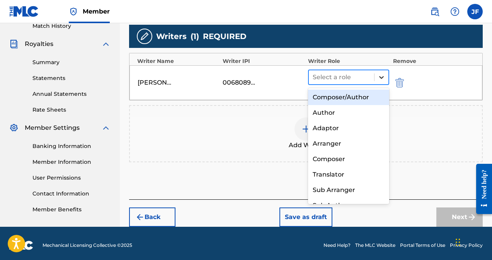
click at [380, 77] on icon at bounding box center [381, 77] width 5 height 3
click at [346, 101] on div "Composer/Author" at bounding box center [348, 97] width 81 height 15
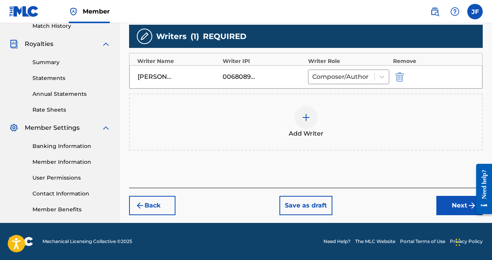
click at [457, 207] on button "Next" at bounding box center [459, 205] width 46 height 19
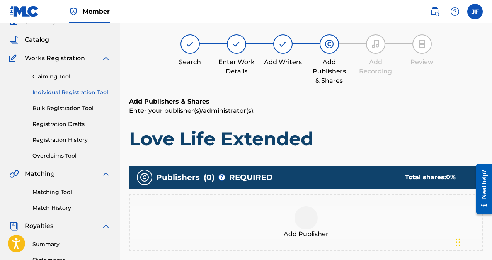
scroll to position [35, 0]
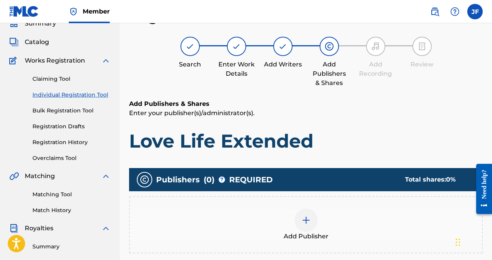
click at [307, 219] on img at bounding box center [305, 220] width 9 height 9
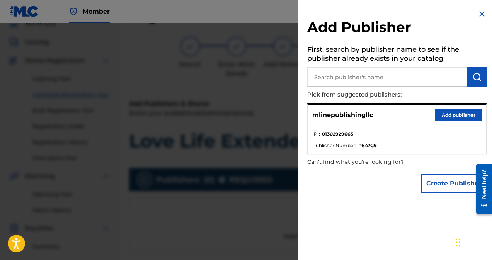
click at [447, 114] on button "Add publisher" at bounding box center [458, 115] width 46 height 12
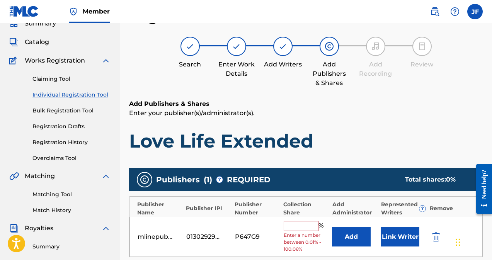
click at [298, 228] on input "text" at bounding box center [301, 226] width 35 height 10
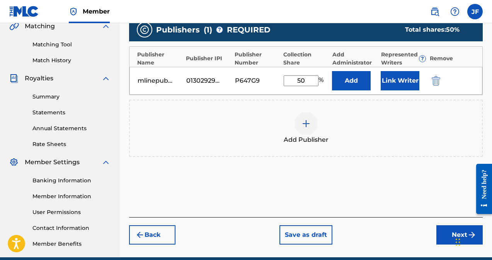
scroll to position [202, 0]
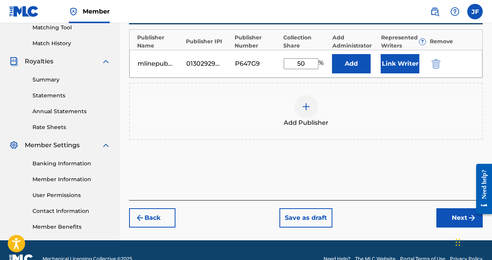
type input "50"
click at [462, 215] on button "Next" at bounding box center [459, 217] width 46 height 19
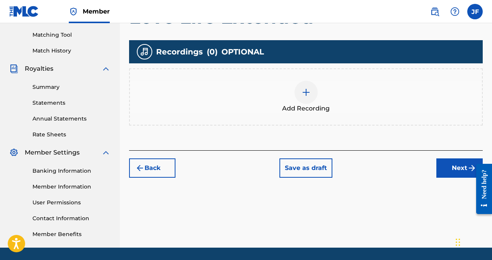
scroll to position [219, 0]
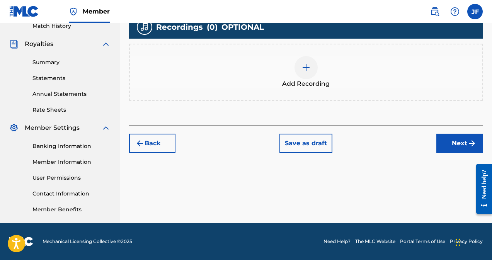
click at [307, 75] on div at bounding box center [305, 67] width 23 height 23
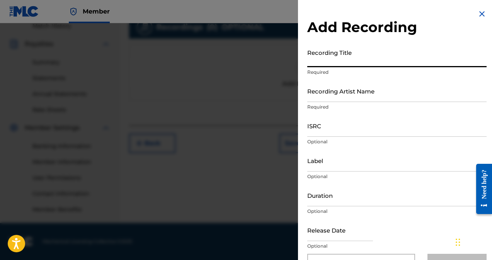
click at [328, 60] on input "Recording Title" at bounding box center [396, 56] width 179 height 22
type input "Love Life Extended"
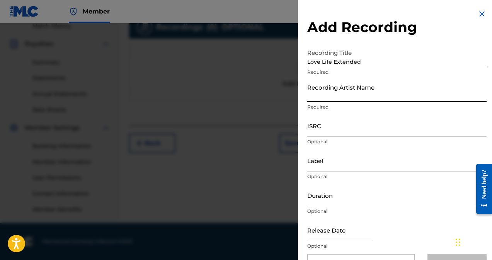
click at [344, 95] on input "Recording Artist Name" at bounding box center [396, 91] width 179 height 22
type input "[PERSON_NAME]"
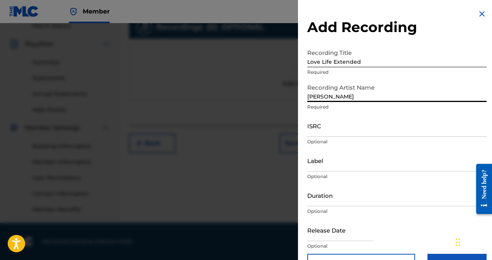
click at [315, 131] on input "ISRC" at bounding box center [396, 126] width 179 height 22
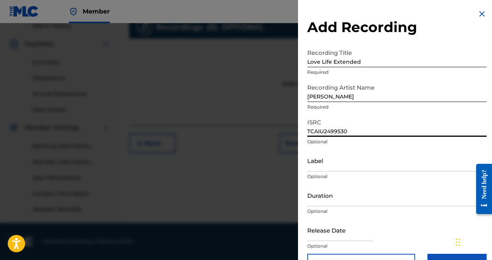
type input "TCAIU2499530"
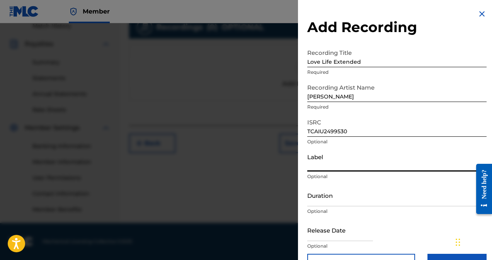
click at [326, 169] on input "Label" at bounding box center [396, 160] width 179 height 22
type input "Blakhill Entertainment LLC"
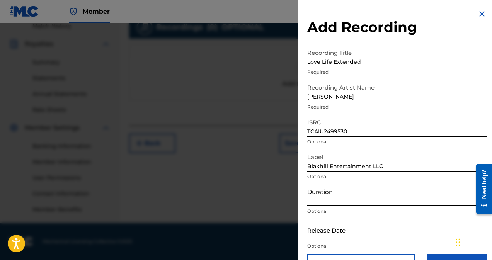
click at [328, 202] on input "Duration" at bounding box center [396, 195] width 179 height 22
type input "02:58"
click at [337, 236] on input "text" at bounding box center [340, 230] width 66 height 22
select select "7"
select select "2025"
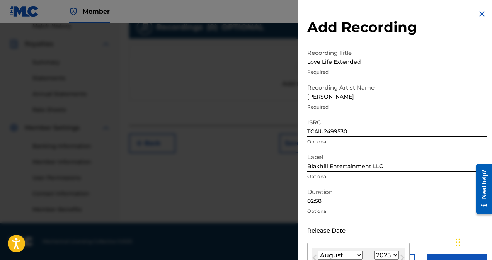
type input "[DATE]"
select select "10"
select select "2024"
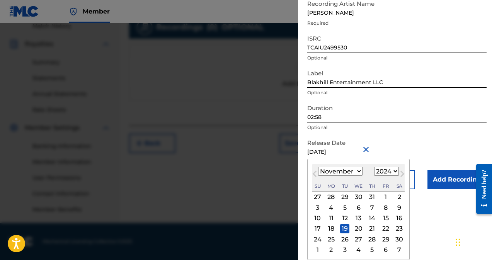
scroll to position [22, 0]
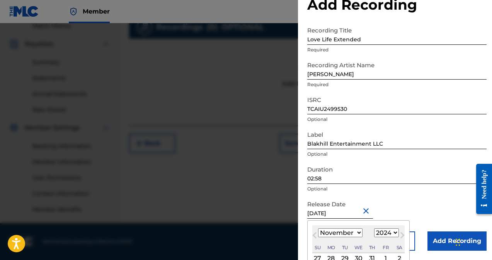
click at [408, 142] on form "Recording Title Love Life Extended Required Recording Artist Name [PERSON_NAME]…" at bounding box center [396, 137] width 179 height 228
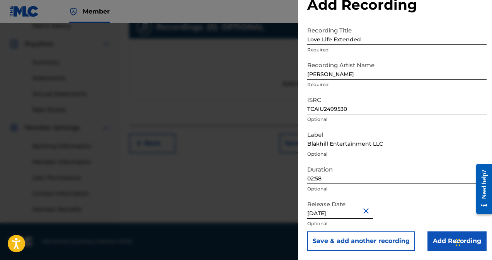
click at [440, 245] on input "Add Recording" at bounding box center [456, 240] width 59 height 19
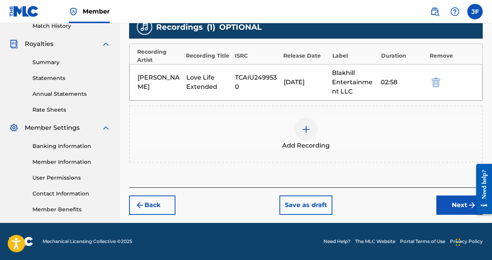
click at [449, 202] on button "Next" at bounding box center [459, 204] width 46 height 19
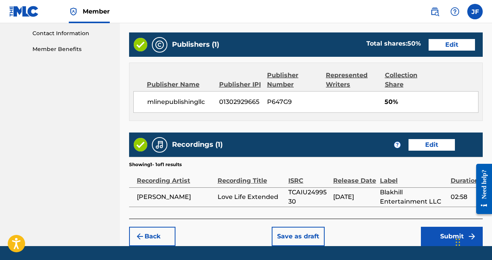
scroll to position [402, 0]
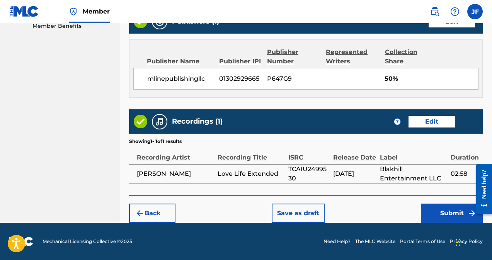
click at [444, 214] on button "Submit" at bounding box center [452, 213] width 62 height 19
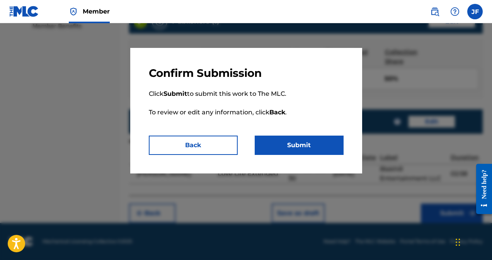
click at [291, 144] on button "Submit" at bounding box center [299, 145] width 89 height 19
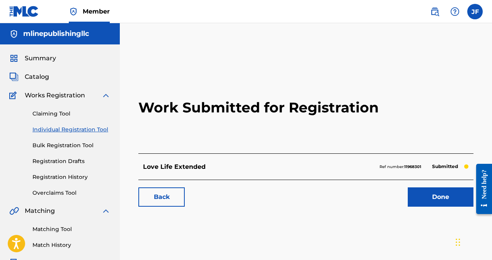
click at [435, 198] on link "Done" at bounding box center [441, 196] width 66 height 19
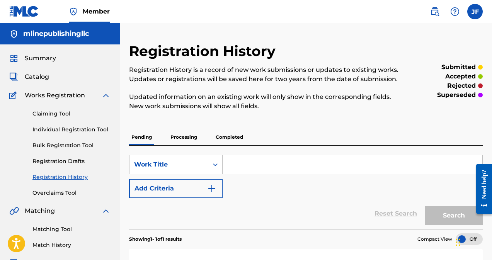
click at [65, 159] on link "Registration Drafts" at bounding box center [71, 161] width 78 height 8
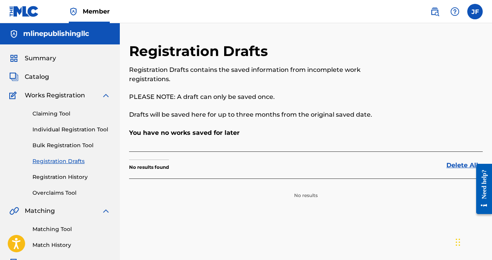
click at [104, 95] on img at bounding box center [105, 95] width 9 height 9
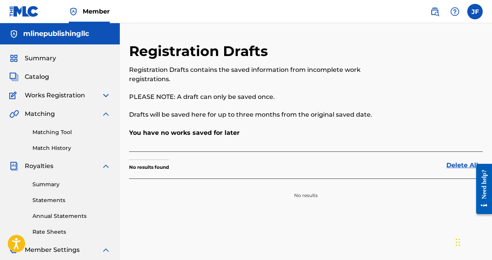
click at [474, 13] on label at bounding box center [474, 11] width 15 height 15
click at [475, 12] on input "[PERSON_NAME] [EMAIL_ADDRESS][DOMAIN_NAME] Notification Preferences Profile Log…" at bounding box center [475, 12] width 0 height 0
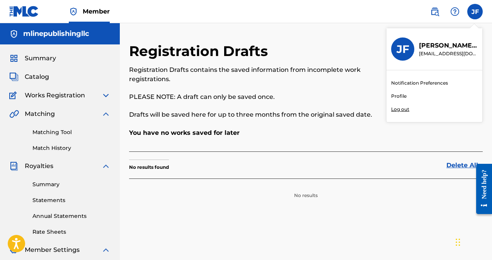
click at [404, 110] on p "Log out" at bounding box center [400, 109] width 18 height 7
click at [475, 12] on input "[PERSON_NAME] [EMAIL_ADDRESS][DOMAIN_NAME] Notification Preferences Profile Log…" at bounding box center [475, 12] width 0 height 0
